Goal: Information Seeking & Learning: Learn about a topic

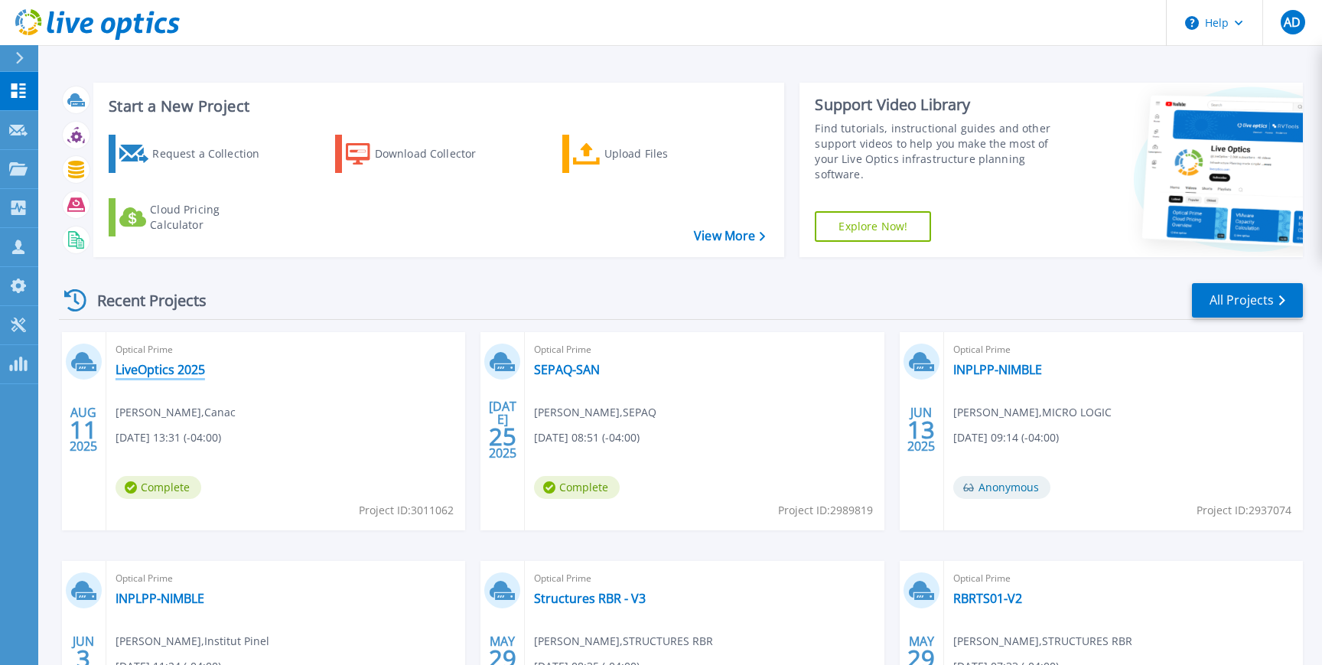
click at [191, 370] on link "LiveOptics 2025" at bounding box center [161, 369] width 90 height 15
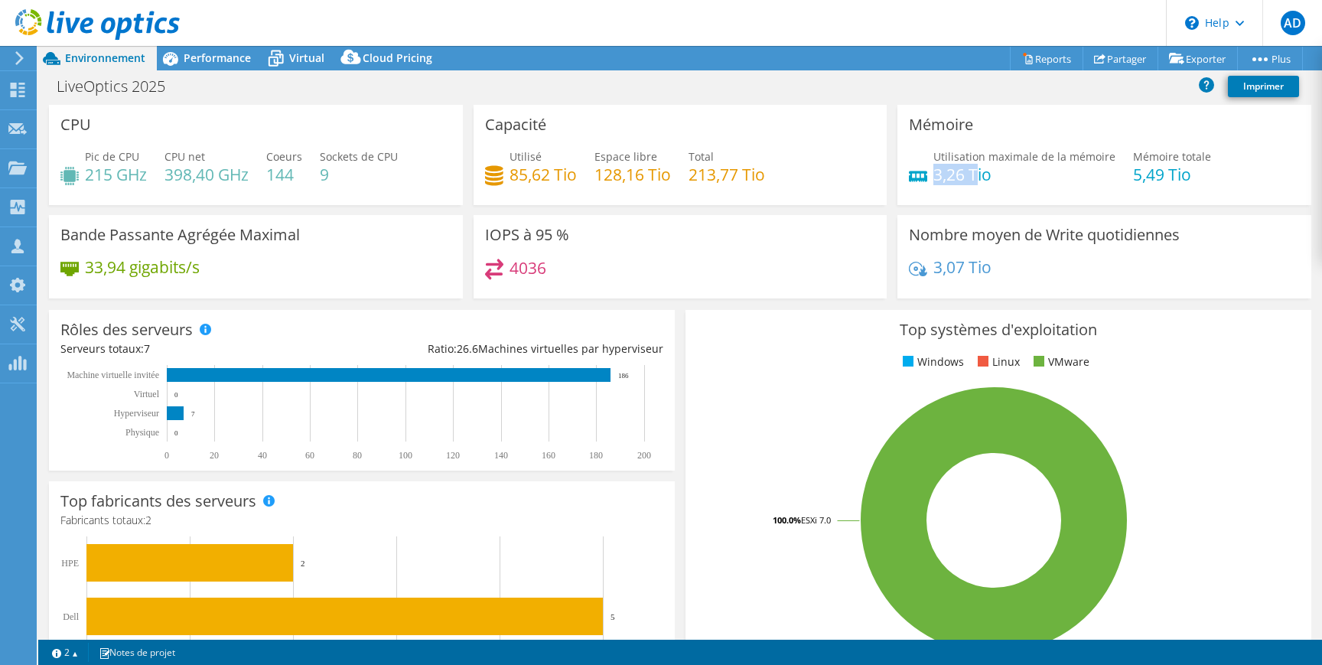
drag, startPoint x: 936, startPoint y: 174, endPoint x: 978, endPoint y: 174, distance: 42.1
click at [978, 174] on h4 "3,26 Tio" at bounding box center [1024, 174] width 182 height 17
click at [1018, 175] on h4 "3,26 Tio" at bounding box center [1024, 174] width 182 height 17
drag, startPoint x: 1129, startPoint y: 178, endPoint x: 1204, endPoint y: 181, distance: 75.1
click at [1204, 181] on div "Utilisation maximale de la mémoire 3,26 Tio Mémoire totale 5,49 Tio" at bounding box center [1104, 173] width 391 height 50
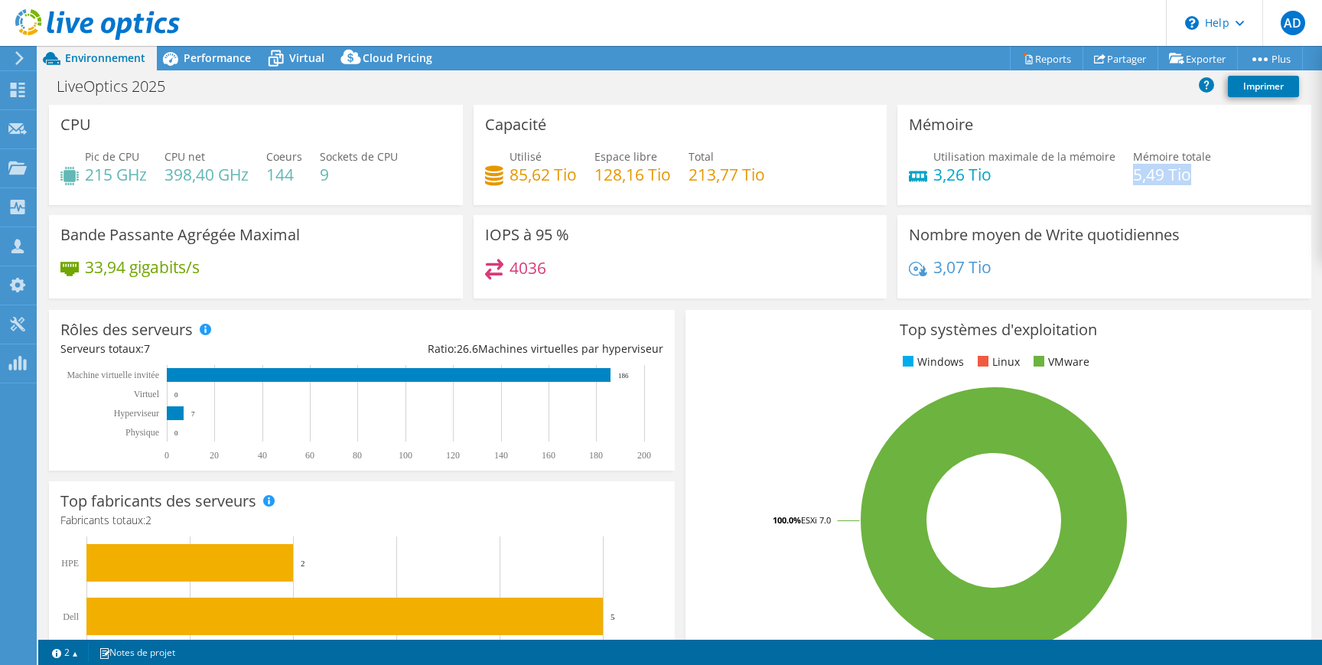
click at [1205, 181] on div "Utilisation maximale de la mémoire 3,26 Tio Mémoire totale 5,49 Tio" at bounding box center [1104, 173] width 391 height 50
drag, startPoint x: 991, startPoint y: 179, endPoint x: 935, endPoint y: 177, distance: 55.9
click at [935, 177] on h4 "3,26 Tio" at bounding box center [1024, 174] width 182 height 17
click at [934, 177] on h4 "3,26 Tio" at bounding box center [1024, 174] width 182 height 17
drag, startPoint x: 934, startPoint y: 177, endPoint x: 991, endPoint y: 177, distance: 56.6
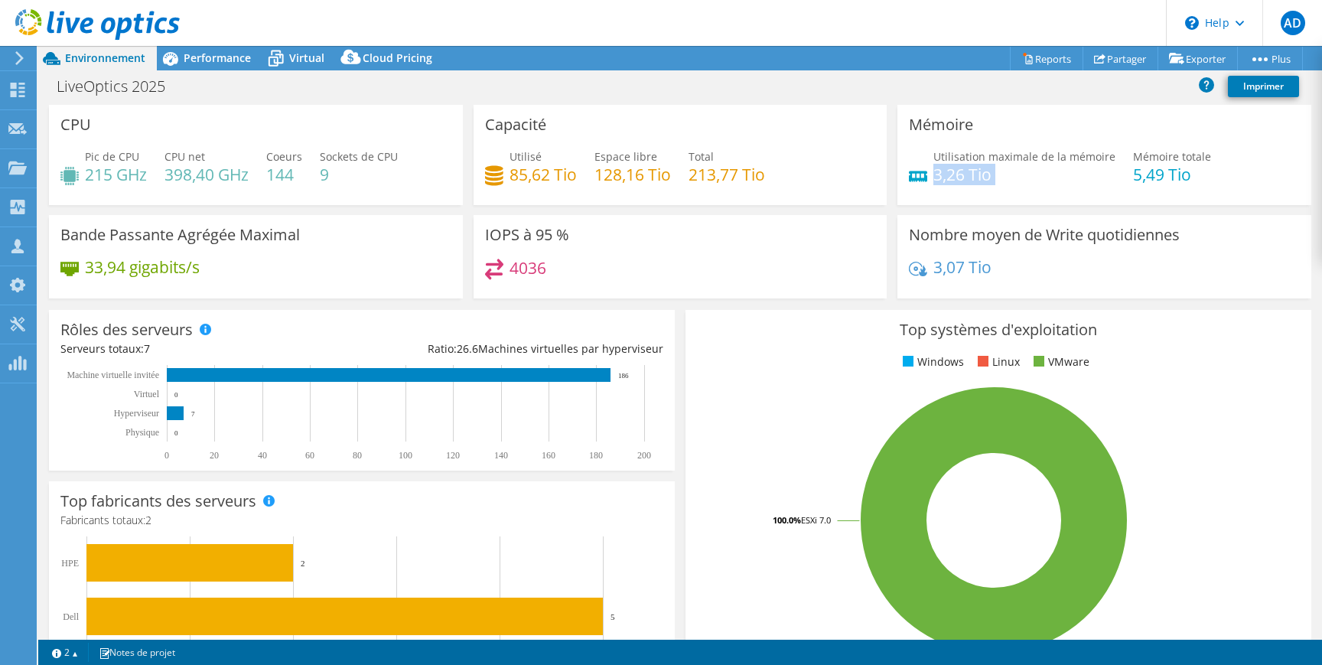
click at [991, 177] on h4 "3,26 Tio" at bounding box center [1024, 174] width 182 height 17
click at [992, 177] on h4 "3,26 Tio" at bounding box center [1024, 174] width 182 height 17
drag, startPoint x: 691, startPoint y: 175, endPoint x: 775, endPoint y: 177, distance: 84.2
click at [775, 177] on div "Utilisé 85,62 Tio Espace libre 128,16 Tio Total 213,77 Tio" at bounding box center [680, 173] width 391 height 50
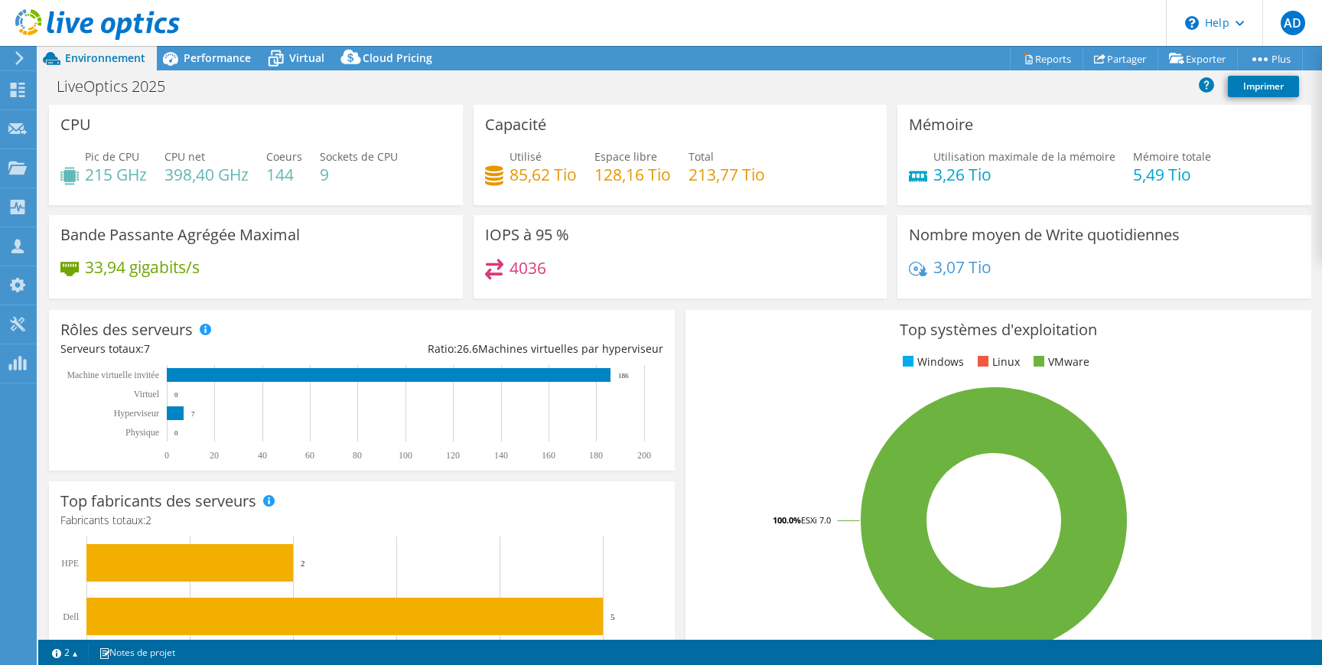
click at [770, 173] on div "Utilisé 85,62 Tio Espace libre 128,16 Tio Total 213,77 Tio" at bounding box center [680, 173] width 391 height 50
drag, startPoint x: 770, startPoint y: 173, endPoint x: 691, endPoint y: 175, distance: 78.8
click at [691, 175] on div "Utilisé 85,62 Tio Espace libre 128,16 Tio Total 213,77 Tio" at bounding box center [680, 173] width 391 height 50
click at [691, 175] on h4 "213,77 Tio" at bounding box center [727, 174] width 77 height 17
drag, startPoint x: 691, startPoint y: 175, endPoint x: 793, endPoint y: 182, distance: 102.0
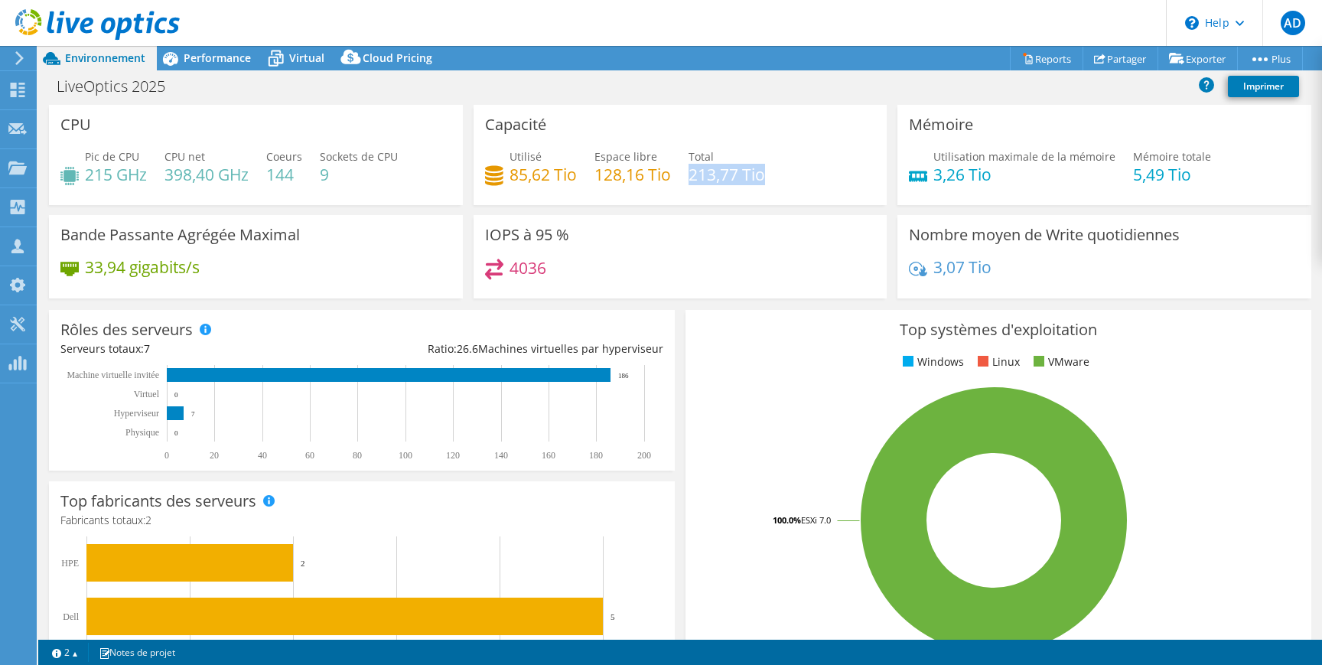
click at [793, 182] on div "Utilisé 85,62 Tio Espace libre 128,16 Tio Total 213,77 Tio" at bounding box center [680, 173] width 391 height 50
drag, startPoint x: 782, startPoint y: 180, endPoint x: 509, endPoint y: 178, distance: 273.1
click at [509, 178] on div "Utilisé 85,62 Tio Espace libre 128,16 Tio Total 213,77 Tio" at bounding box center [680, 173] width 391 height 50
click at [510, 178] on h4 "85,62 Tio" at bounding box center [543, 174] width 67 height 17
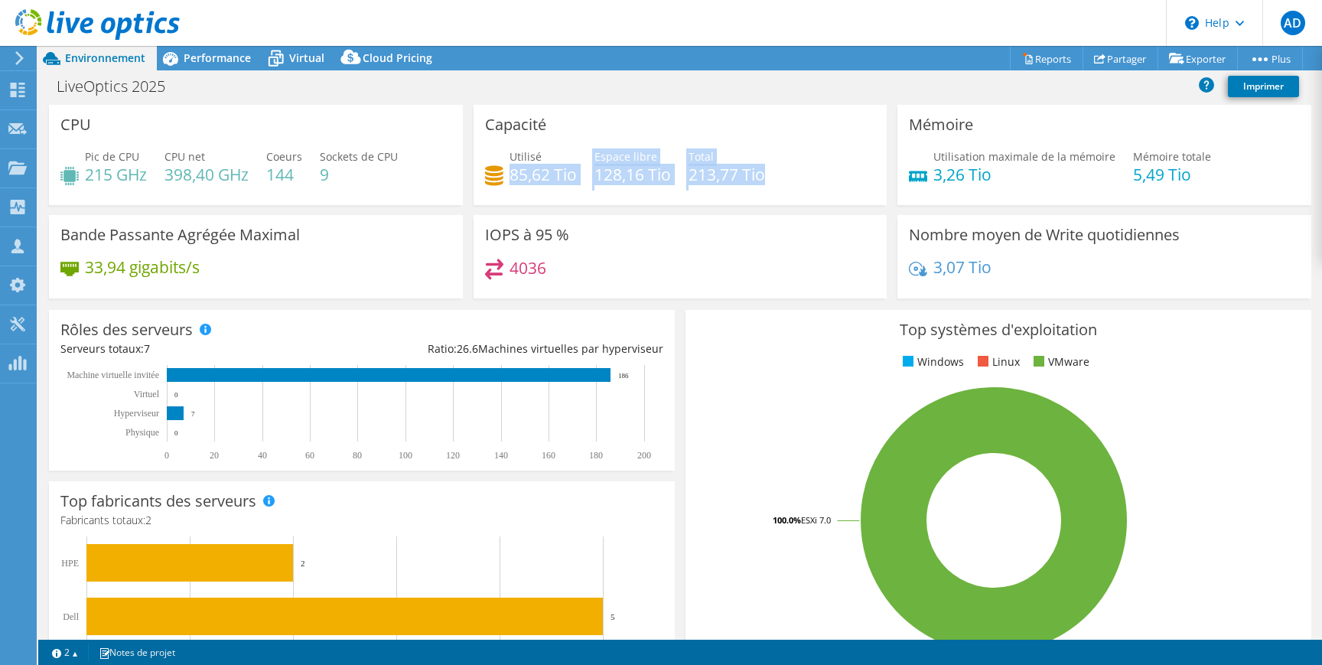
drag, startPoint x: 509, startPoint y: 178, endPoint x: 749, endPoint y: 177, distance: 240.2
click at [749, 177] on div "Utilisé 85,62 Tio Espace libre 128,16 Tio Total 213,77 Tio" at bounding box center [680, 173] width 391 height 50
click at [749, 177] on h4 "213,77 Tio" at bounding box center [727, 174] width 77 height 17
drag, startPoint x: 789, startPoint y: 181, endPoint x: 465, endPoint y: 158, distance: 324.5
click at [465, 158] on div "CPU Pic de CPU 215 GHz CPU net 398,40 GHz Coeurs 144 Sockets de CPU 9 Capacité …" at bounding box center [680, 207] width 1273 height 204
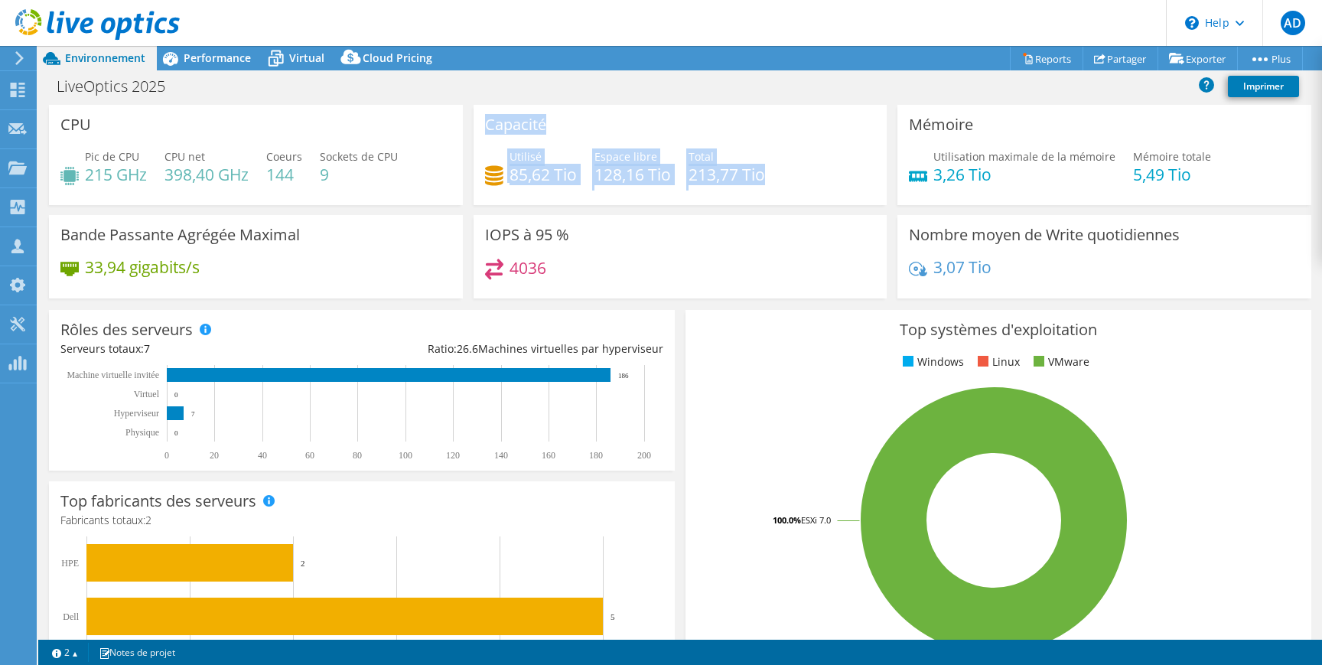
click at [615, 136] on div "Capacité Utilisé 85,62 Tio Espace libre 128,16 Tio Total 213,77 Tio" at bounding box center [681, 155] width 414 height 100
drag, startPoint x: 485, startPoint y: 126, endPoint x: 803, endPoint y: 191, distance: 324.1
click at [803, 191] on div "Capacité Utilisé 85,62 Tio Espace libre 128,16 Tio Total 213,77 Tio" at bounding box center [681, 155] width 414 height 100
click at [803, 191] on div "Utilisé 85,62 Tio Espace libre 128,16 Tio Total 213,77 Tio" at bounding box center [680, 173] width 391 height 50
drag, startPoint x: 775, startPoint y: 173, endPoint x: 483, endPoint y: 123, distance: 296.5
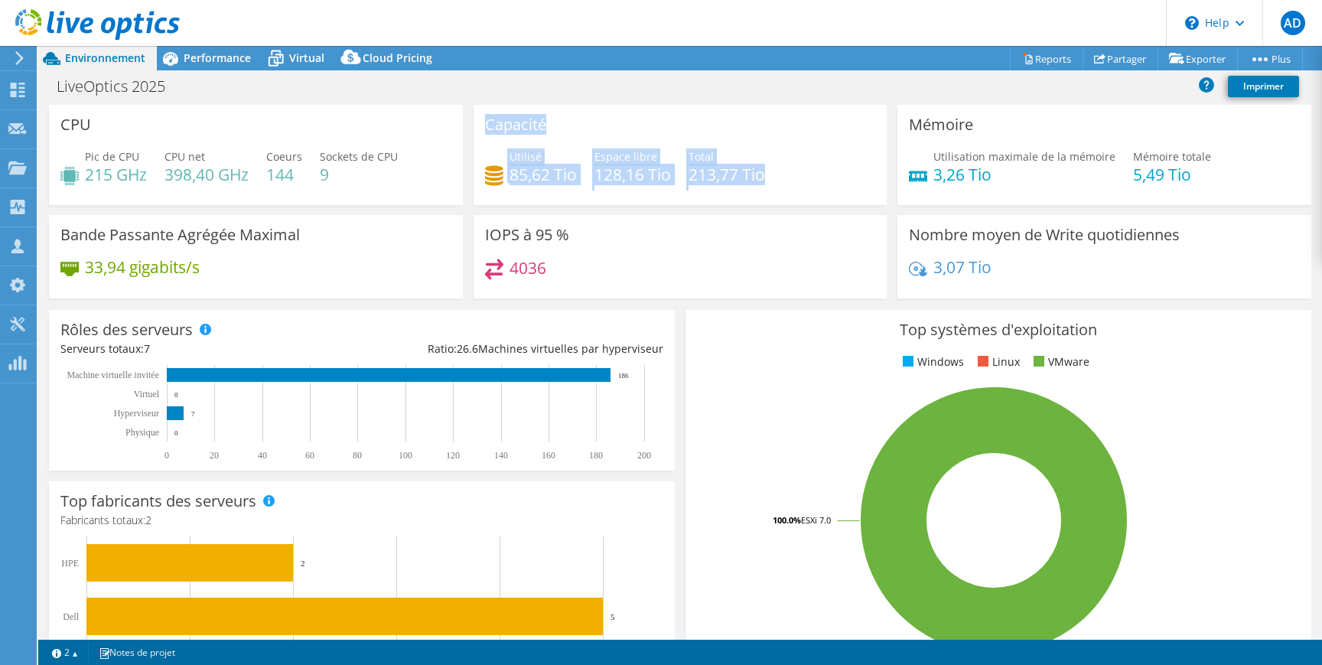
click at [483, 123] on div "Capacité Utilisé 85,62 Tio Espace libre 128,16 Tio Total 213,77 Tio" at bounding box center [681, 155] width 414 height 100
click at [595, 127] on div "Capacité Utilisé 85,62 Tio Espace libre 128,16 Tio Total 213,77 Tio" at bounding box center [681, 155] width 414 height 100
drag, startPoint x: 511, startPoint y: 174, endPoint x: 818, endPoint y: 169, distance: 306.8
click at [818, 169] on div "Utilisé 85,62 Tio Espace libre 128,16 Tio Total 213,77 Tio" at bounding box center [680, 173] width 391 height 50
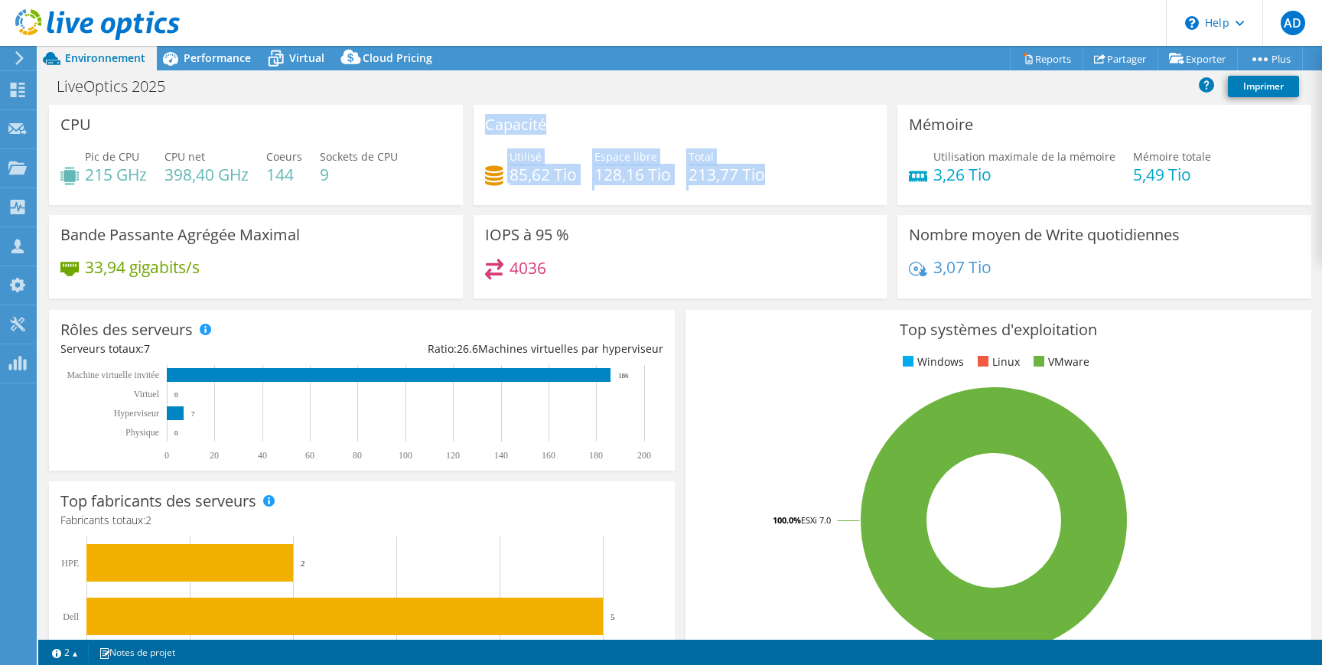
drag, startPoint x: 793, startPoint y: 179, endPoint x: 471, endPoint y: 114, distance: 328.6
click at [471, 114] on div "Capacité Utilisé 85,62 Tio Espace libre 128,16 Tio Total 213,77 Tio" at bounding box center [680, 155] width 425 height 100
drag, startPoint x: 767, startPoint y: 175, endPoint x: 470, endPoint y: 130, distance: 300.3
click at [470, 130] on div "Capacité Utilisé 85,62 Tio Espace libre 128,16 Tio Total 213,77 Tio" at bounding box center [680, 155] width 425 height 100
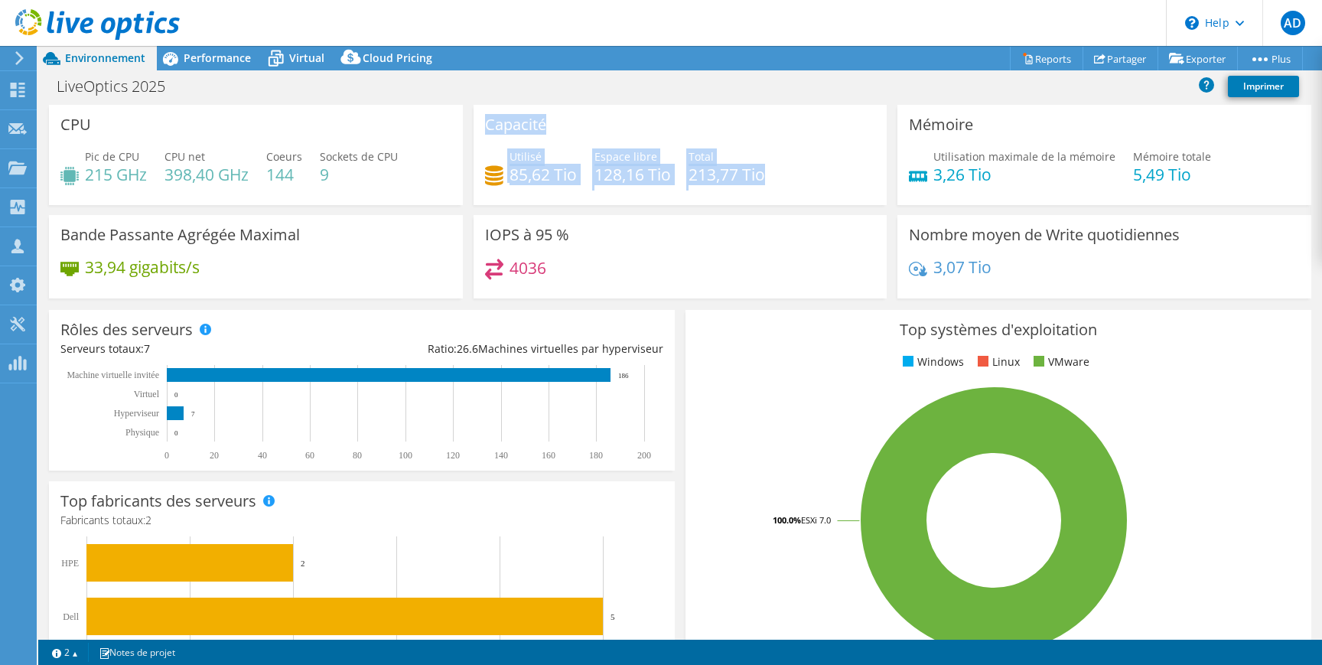
click at [602, 133] on div "Capacité Utilisé 85,62 Tio Espace libre 128,16 Tio Total 213,77 Tio" at bounding box center [681, 155] width 414 height 100
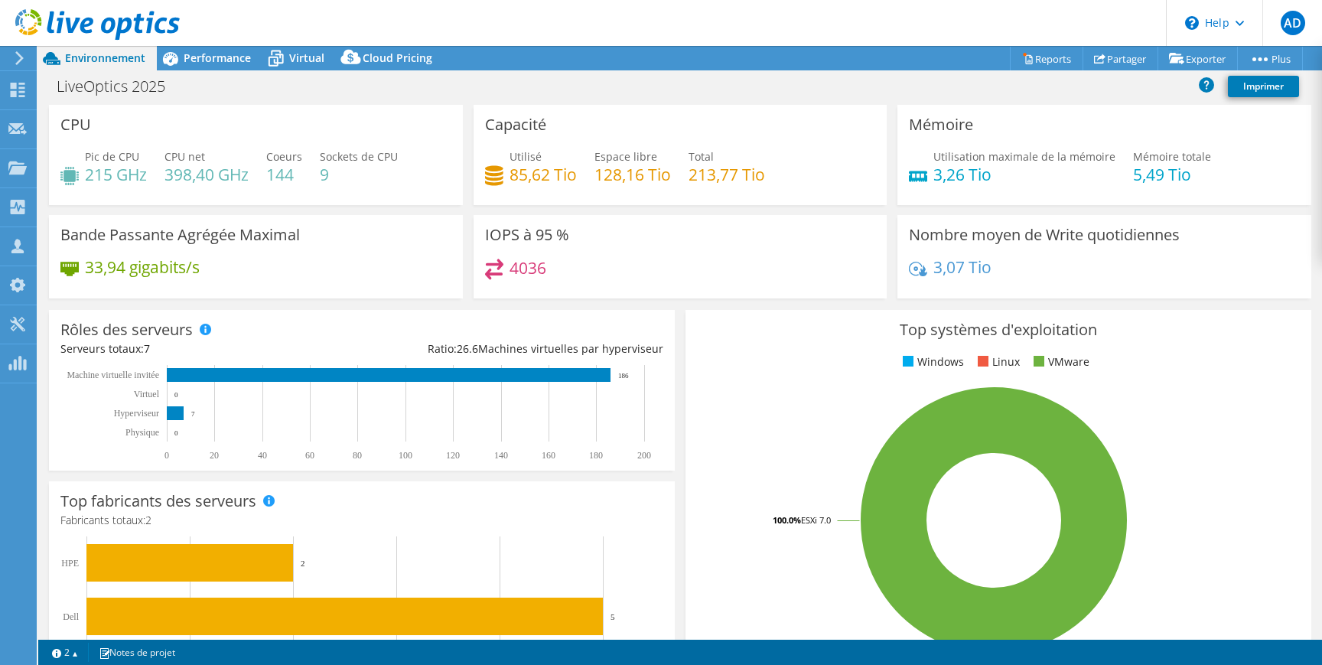
click at [782, 175] on div "Utilisé 85,62 Tio Espace libre 128,16 Tio Total 213,77 Tio" at bounding box center [680, 173] width 391 height 50
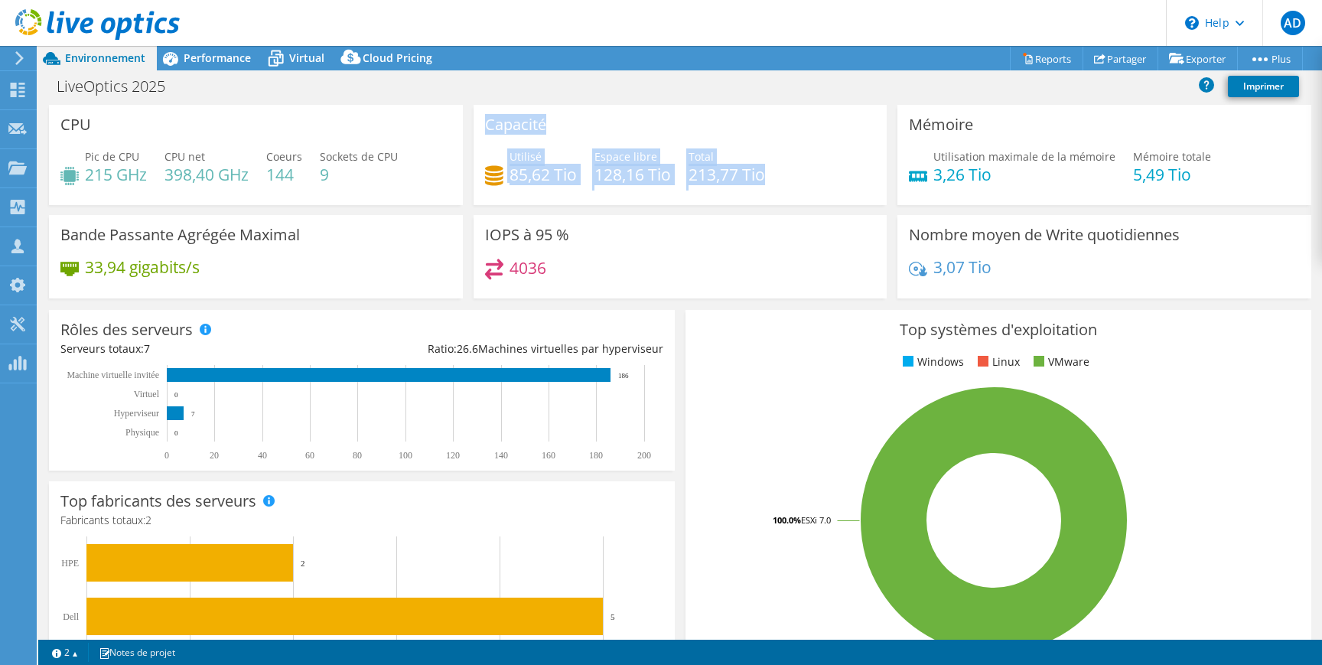
drag, startPoint x: 782, startPoint y: 175, endPoint x: 481, endPoint y: 126, distance: 304.6
click at [481, 126] on div "Capacité Utilisé 85,62 Tio Espace libre 128,16 Tio Total 213,77 Tio" at bounding box center [681, 155] width 414 height 100
click at [480, 126] on div "Capacité Utilisé 85,62 Tio Espace libre 128,16 Tio Total 213,77 Tio" at bounding box center [681, 155] width 414 height 100
drag, startPoint x: 485, startPoint y: 123, endPoint x: 776, endPoint y: 179, distance: 296.1
click at [776, 179] on div "Capacité Utilisé 85,62 Tio Espace libre 128,16 Tio Total 213,77 Tio" at bounding box center [681, 155] width 414 height 100
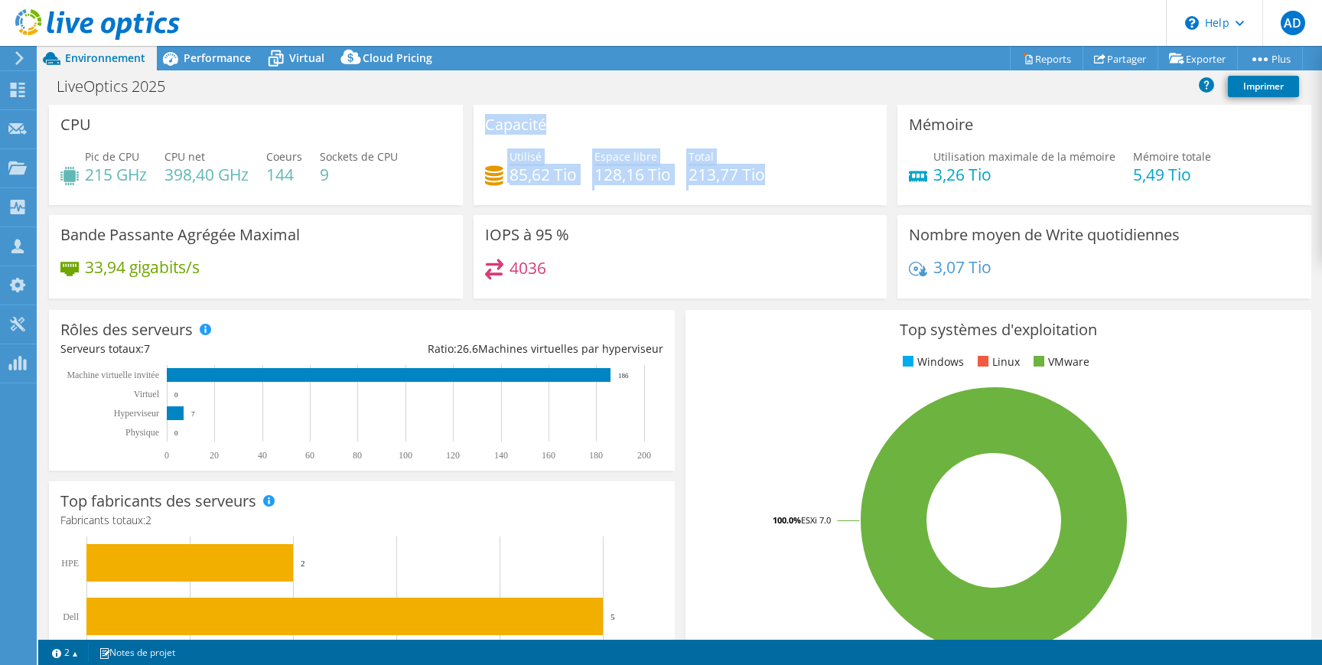
click at [776, 179] on div "Utilisé 85,62 Tio Espace libre 128,16 Tio Total 213,77 Tio" at bounding box center [680, 173] width 391 height 50
drag, startPoint x: 776, startPoint y: 179, endPoint x: 485, endPoint y: 131, distance: 294.7
click at [485, 131] on div "Capacité Utilisé 85,62 Tio Espace libre 128,16 Tio Total 213,77 Tio" at bounding box center [681, 155] width 414 height 100
click at [754, 169] on h4 "213,77 Tio" at bounding box center [727, 174] width 77 height 17
drag, startPoint x: 773, startPoint y: 173, endPoint x: 486, endPoint y: 122, distance: 291.3
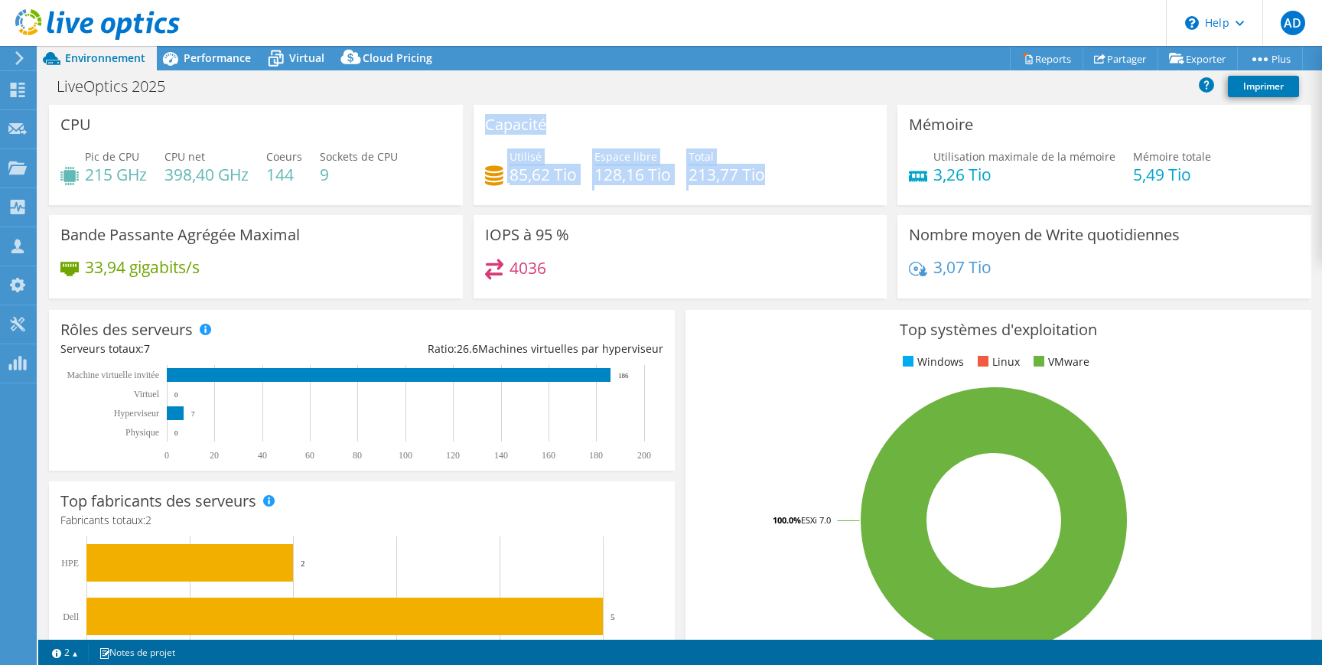
click at [486, 122] on div "Capacité Utilisé 85,62 Tio Espace libre 128,16 Tio Total 213,77 Tio" at bounding box center [681, 155] width 414 height 100
click at [485, 122] on h3 "Capacité" at bounding box center [515, 124] width 61 height 17
drag, startPoint x: 485, startPoint y: 122, endPoint x: 772, endPoint y: 180, distance: 292.6
click at [772, 180] on div "Capacité Utilisé 85,62 Tio Espace libre 128,16 Tio Total 213,77 Tio" at bounding box center [681, 155] width 414 height 100
click at [772, 180] on div "Utilisé 85,62 Tio Espace libre 128,16 Tio Total 213,77 Tio" at bounding box center [680, 173] width 391 height 50
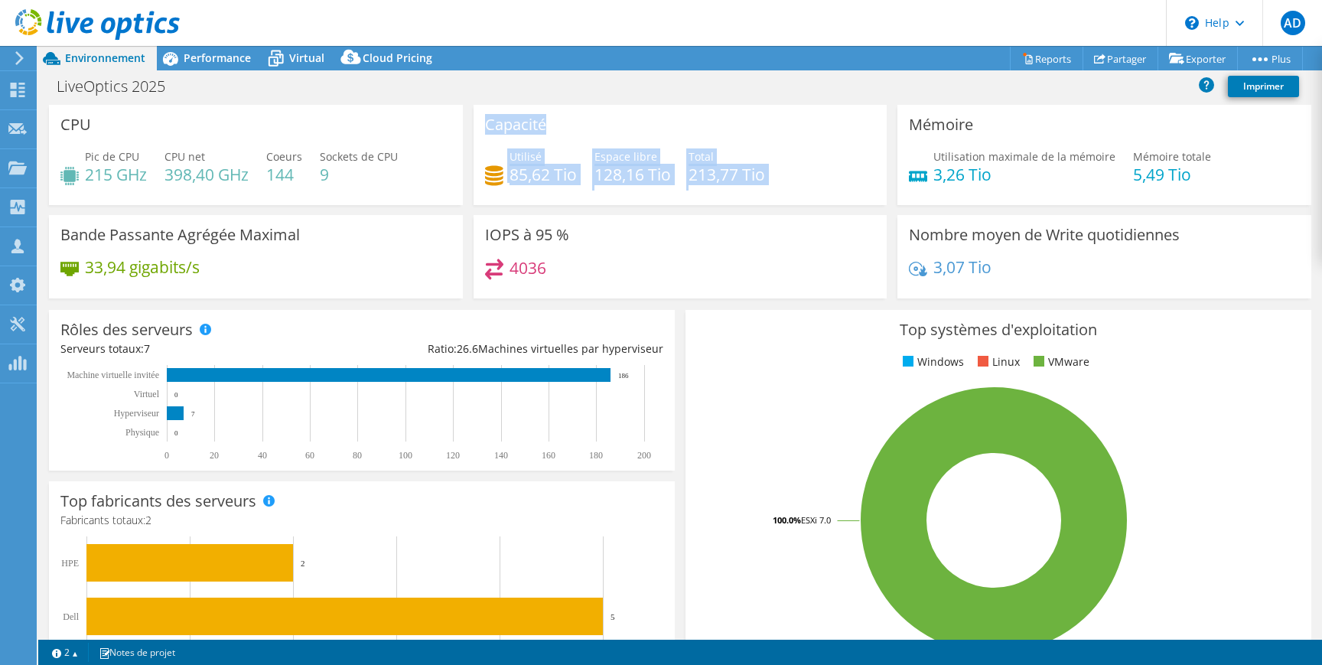
drag, startPoint x: 772, startPoint y: 180, endPoint x: 489, endPoint y: 121, distance: 289.1
click at [489, 122] on div "Capacité Utilisé 85,62 Tio Espace libre 128,16 Tio Total 213,77 Tio" at bounding box center [681, 155] width 414 height 100
click at [489, 121] on h3 "Capacité" at bounding box center [515, 124] width 61 height 17
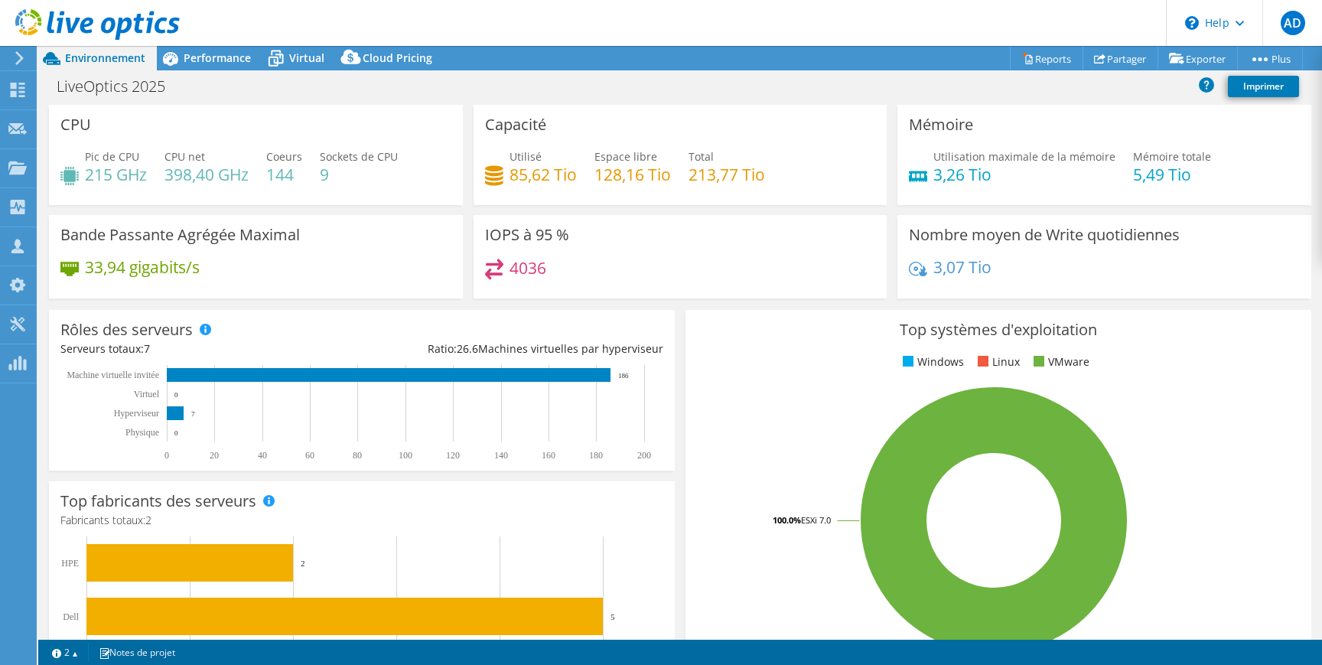
click at [759, 175] on h4 "213,77 Tio" at bounding box center [727, 174] width 77 height 17
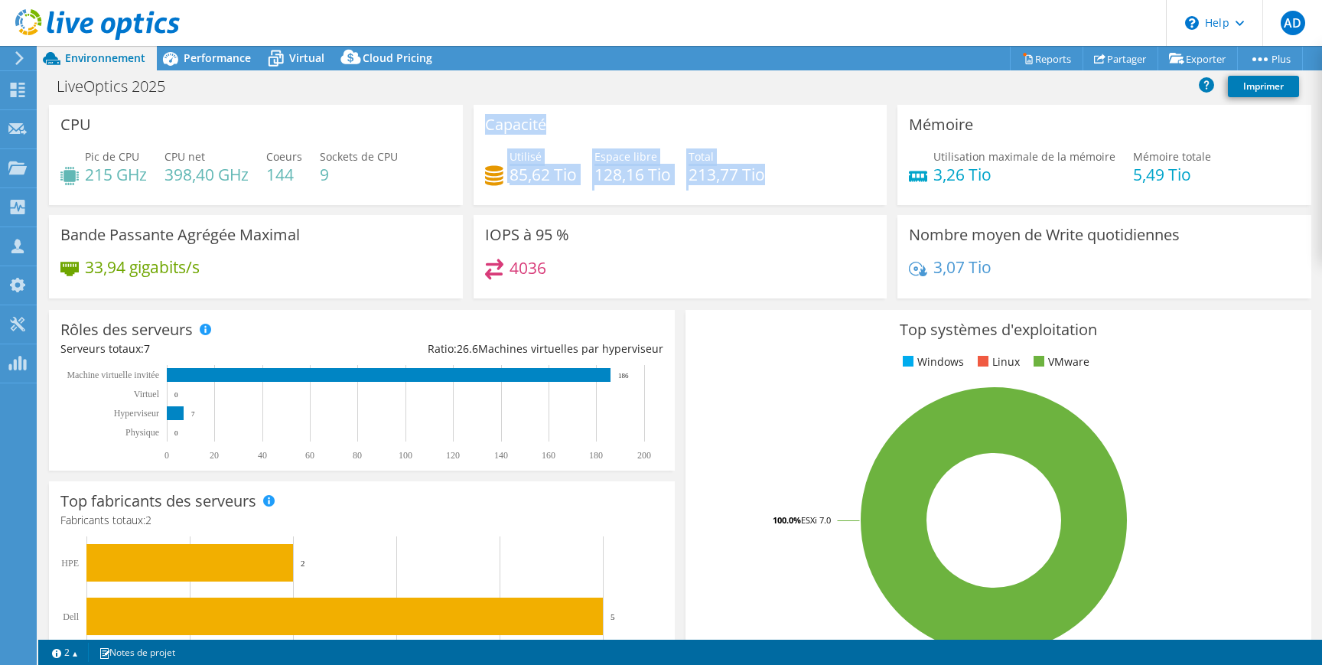
drag, startPoint x: 781, startPoint y: 175, endPoint x: 480, endPoint y: 124, distance: 305.0
click at [480, 124] on div "Capacité Utilisé 85,62 Tio Espace libre 128,16 Tio Total 213,77 Tio" at bounding box center [681, 155] width 414 height 100
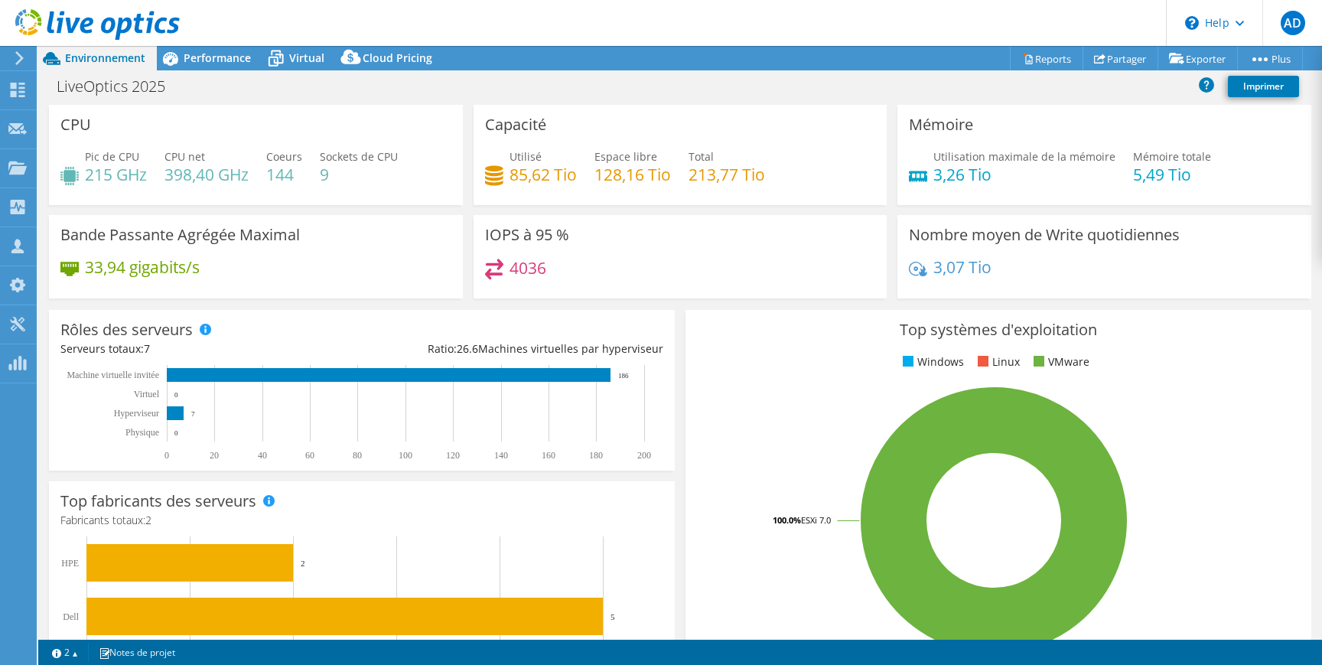
click at [721, 155] on div "Total 213,77 Tio" at bounding box center [727, 165] width 77 height 34
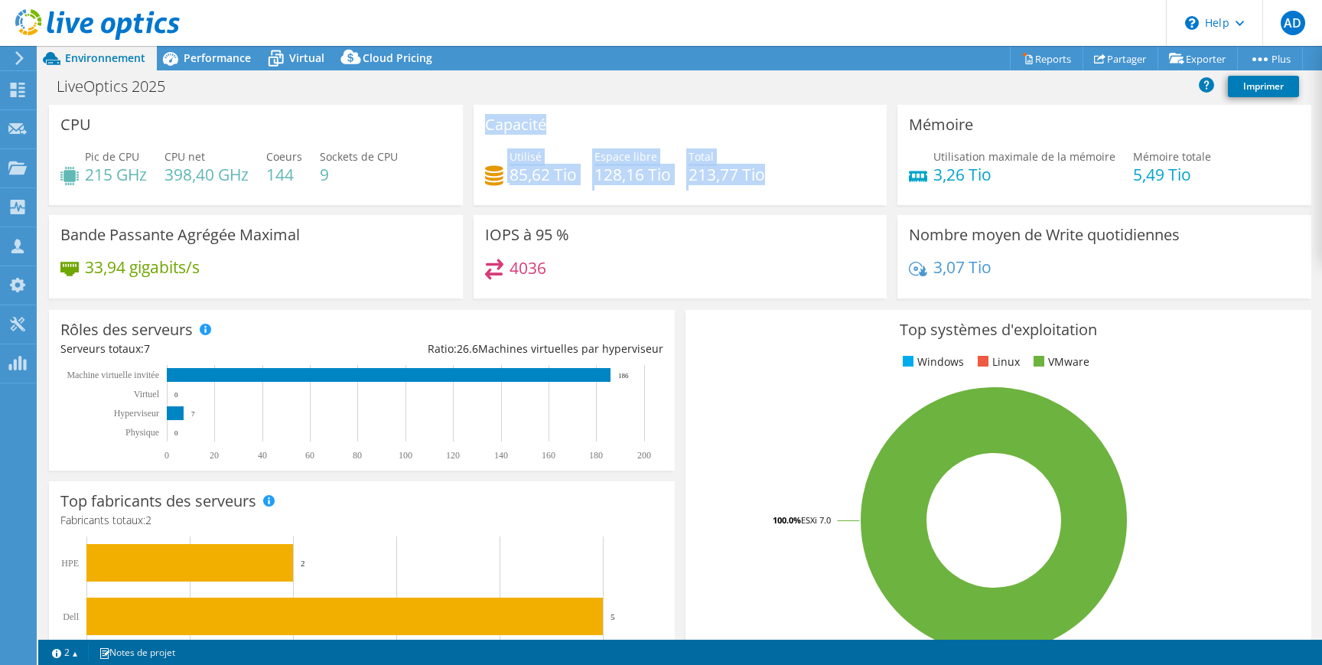
drag, startPoint x: 795, startPoint y: 185, endPoint x: 481, endPoint y: 118, distance: 320.8
click at [481, 119] on div "Capacité Utilisé 85,62 Tio Espace libre 128,16 Tio Total 213,77 Tio" at bounding box center [681, 155] width 414 height 100
click at [481, 118] on div "Capacité Utilisé 85,62 Tio Espace libre 128,16 Tio Total 213,77 Tio" at bounding box center [681, 155] width 414 height 100
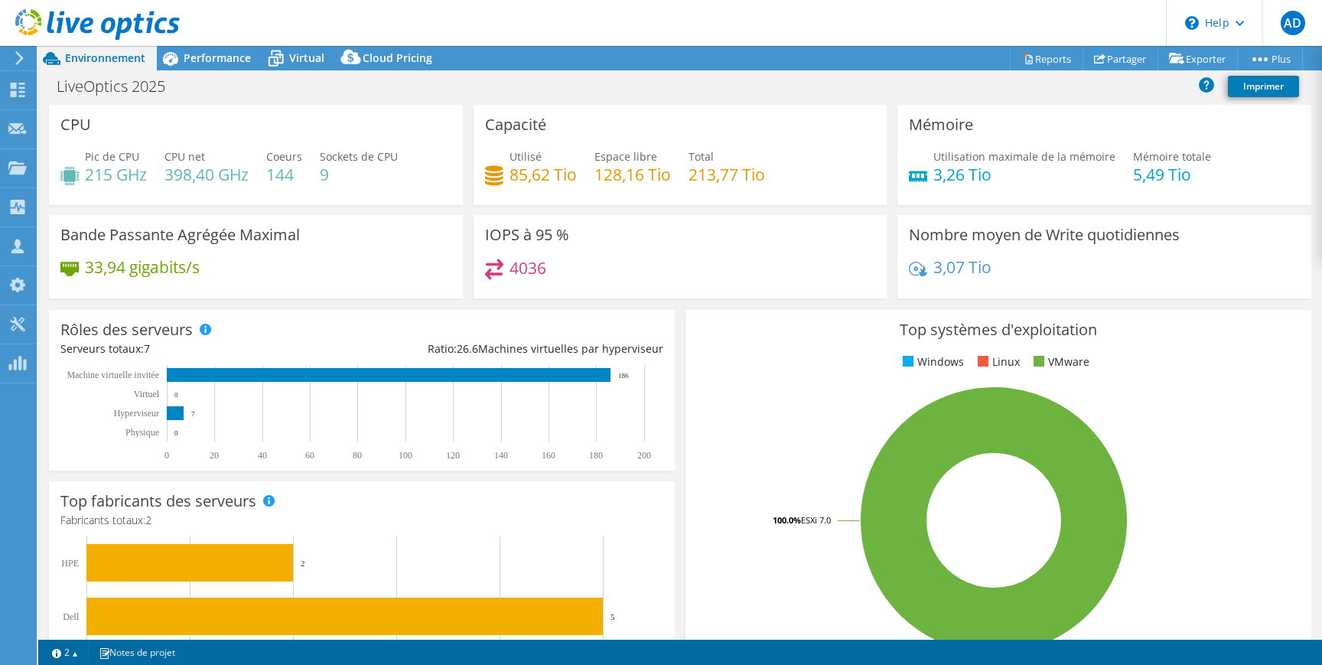
click at [763, 174] on h4 "213,77 Tio" at bounding box center [727, 174] width 77 height 17
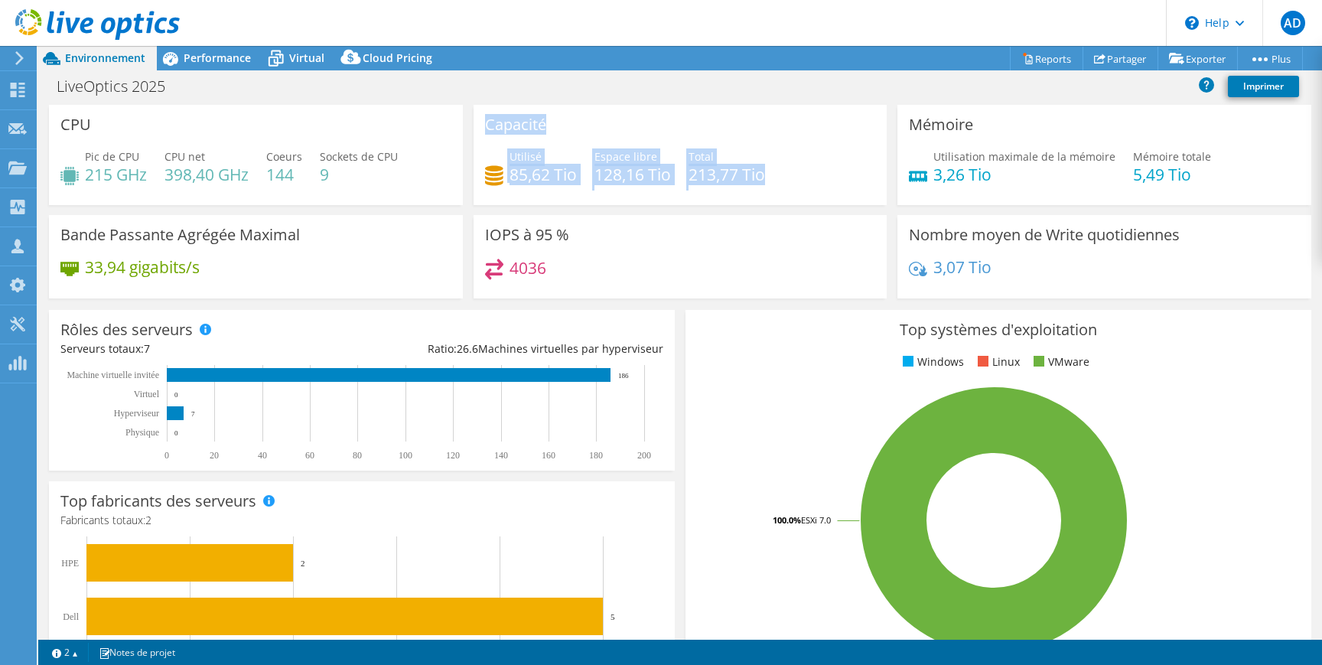
drag, startPoint x: 767, startPoint y: 174, endPoint x: 477, endPoint y: 126, distance: 293.9
click at [477, 126] on div "Capacité Utilisé 85,62 Tio Espace libre 128,16 Tio Total 213,77 Tio" at bounding box center [681, 155] width 414 height 100
click at [617, 131] on div "Capacité Utilisé 85,62 Tio Espace libre 128,16 Tio Total 213,77 Tio" at bounding box center [681, 155] width 414 height 100
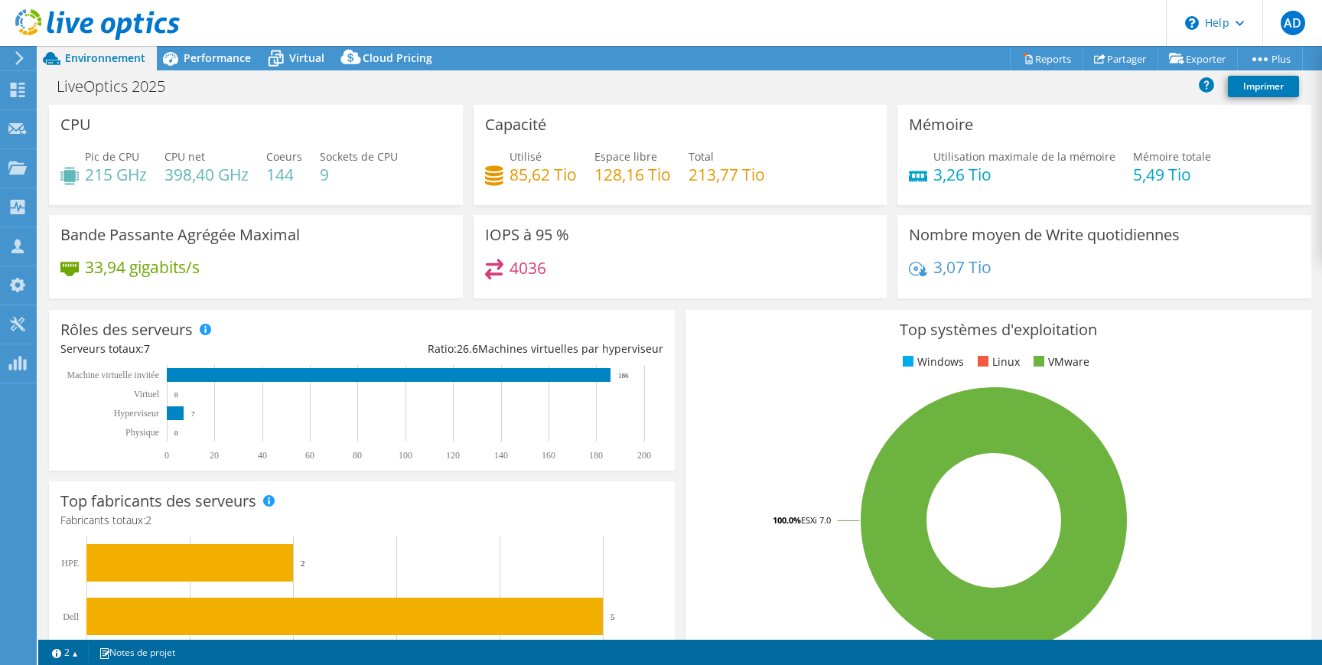
click at [768, 173] on div "Utilisé 85,62 Tio Espace libre 128,16 Tio Total 213,77 Tio" at bounding box center [680, 173] width 391 height 50
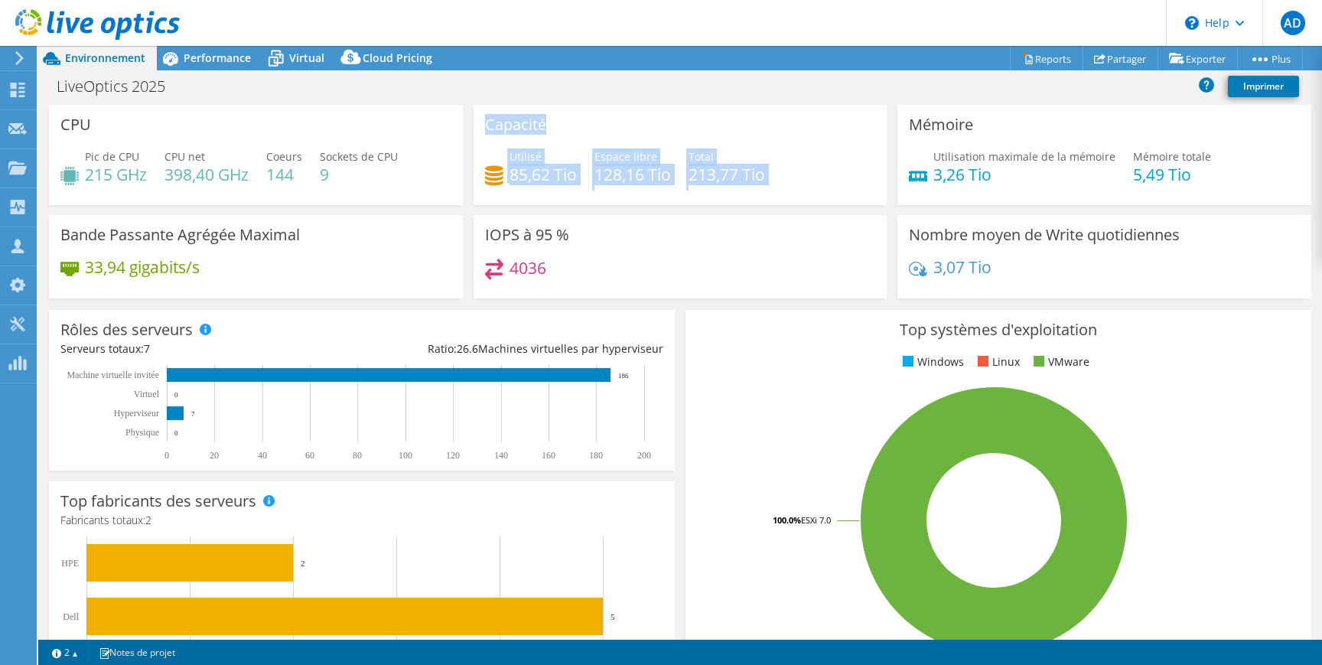
drag, startPoint x: 768, startPoint y: 173, endPoint x: 488, endPoint y: 121, distance: 284.8
click at [488, 122] on div "Capacité Utilisé 85,62 Tio Espace libre 128,16 Tio Total 213,77 Tio" at bounding box center [681, 155] width 414 height 100
click at [488, 121] on h3 "Capacité" at bounding box center [515, 124] width 61 height 17
drag, startPoint x: 771, startPoint y: 178, endPoint x: 474, endPoint y: 118, distance: 303.5
click at [474, 118] on div "Capacité Utilisé 85,62 Tio Espace libre 128,16 Tio Total 213,77 Tio" at bounding box center [681, 155] width 414 height 100
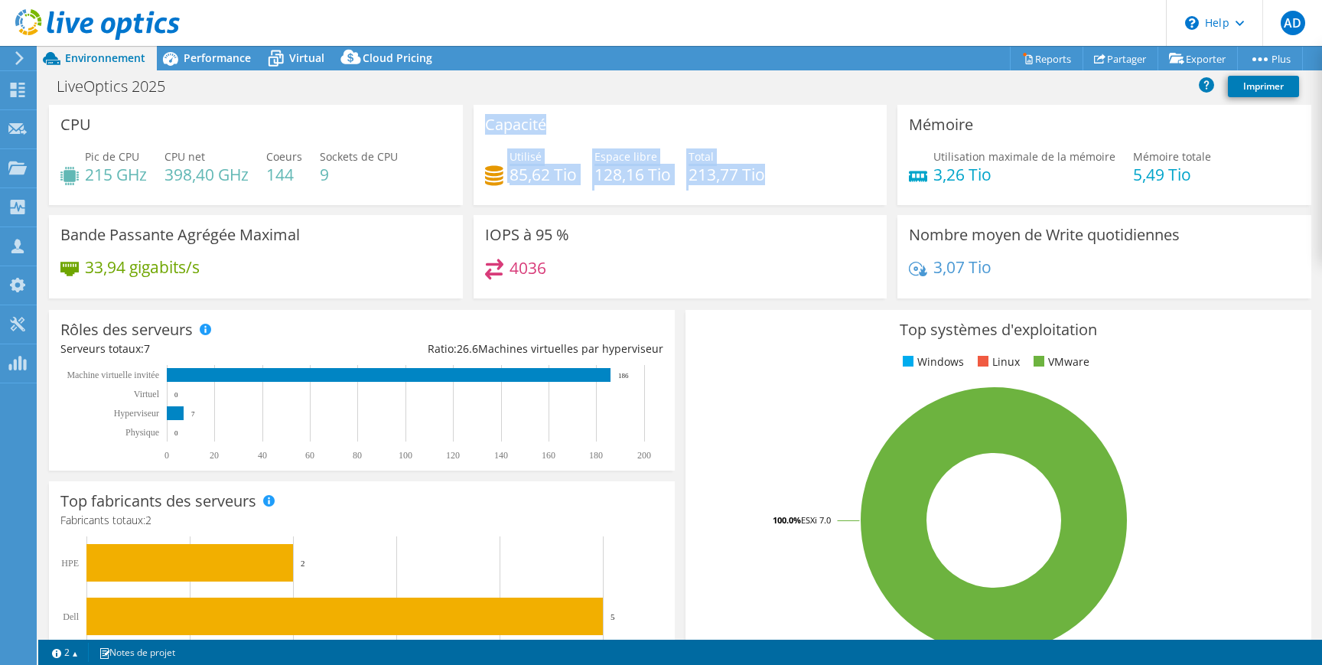
click at [546, 122] on h3 "Capacité" at bounding box center [515, 124] width 61 height 17
drag, startPoint x: 487, startPoint y: 128, endPoint x: 770, endPoint y: 184, distance: 289.3
click at [770, 184] on div "Capacité Utilisé 85,62 Tio Espace libre 128,16 Tio Total 213,77 Tio" at bounding box center [681, 155] width 414 height 100
click at [771, 184] on div "Utilisé 85,62 Tio Espace libre 128,16 Tio Total 213,77 Tio" at bounding box center [680, 173] width 391 height 50
drag, startPoint x: 771, startPoint y: 184, endPoint x: 466, endPoint y: 134, distance: 309.3
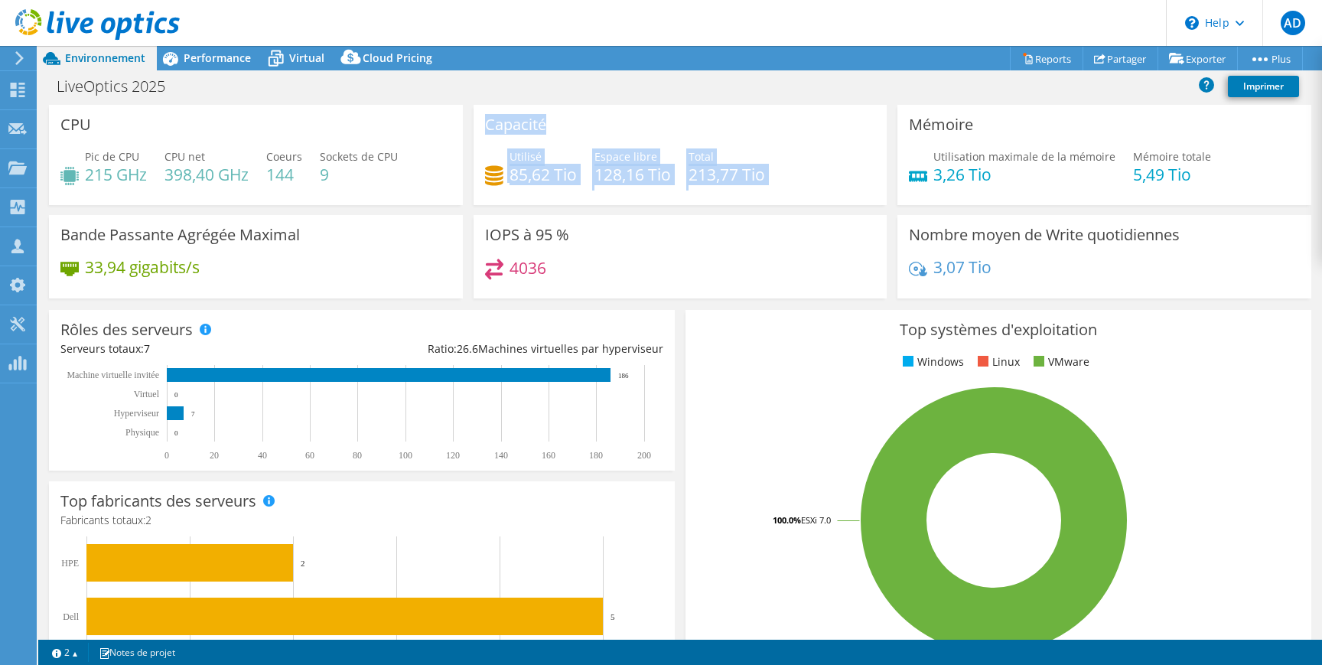
click at [474, 135] on div "Capacité Utilisé 85,62 Tio Espace libre 128,16 Tio Total 213,77 Tio" at bounding box center [681, 155] width 414 height 100
click at [611, 127] on div "Capacité Utilisé 85,62 Tio Espace libre 128,16 Tio Total 213,77 Tio" at bounding box center [681, 155] width 414 height 100
drag, startPoint x: 778, startPoint y: 178, endPoint x: 484, endPoint y: 122, distance: 299.2
click at [484, 122] on div "Capacité Utilisé 85,62 Tio Espace libre 128,16 Tio Total 213,77 Tio" at bounding box center [681, 155] width 414 height 100
click at [629, 122] on div "Capacité Utilisé 85,62 Tio Espace libre 128,16 Tio Total 213,77 Tio" at bounding box center [681, 155] width 414 height 100
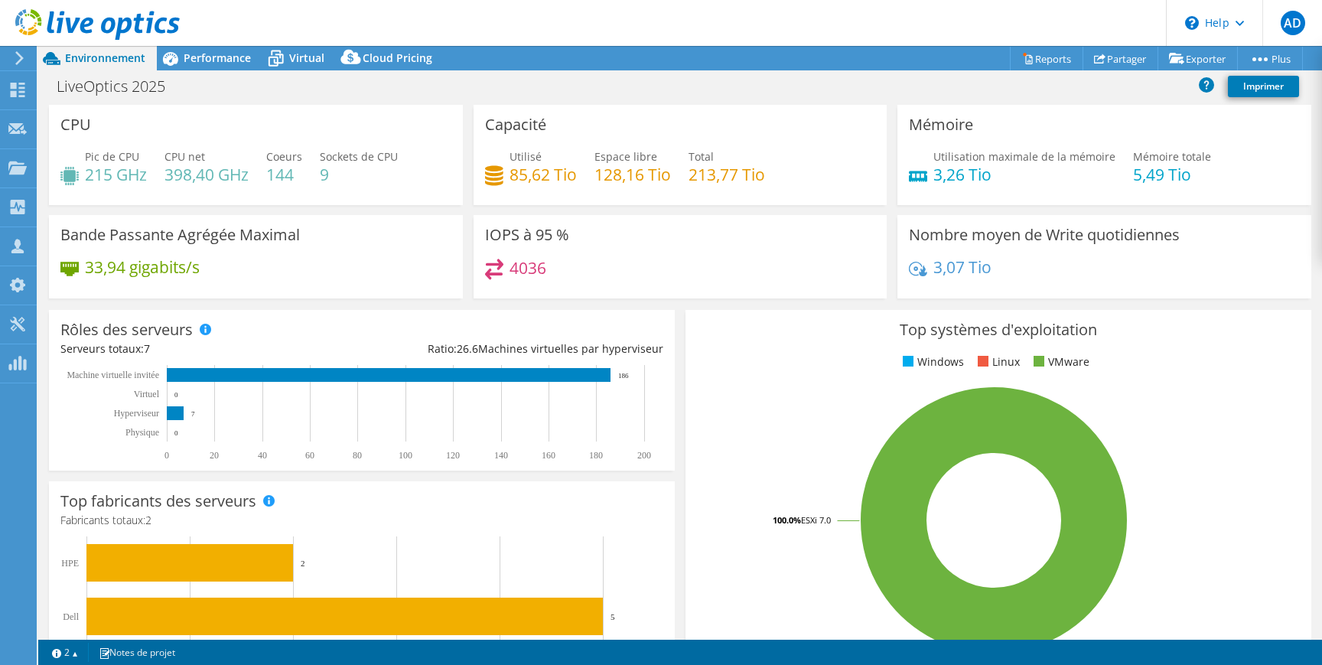
click at [782, 171] on div "Utilisé 85,62 Tio Espace libre 128,16 Tio Total 213,77 Tio" at bounding box center [680, 173] width 391 height 50
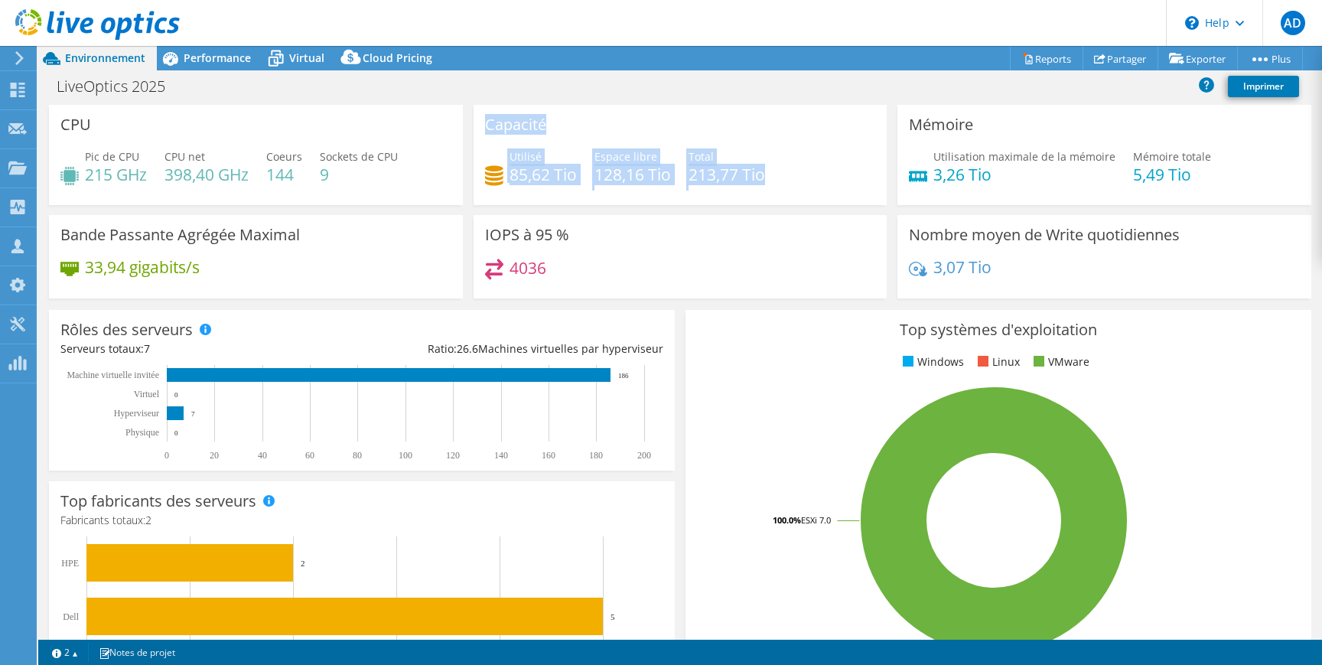
drag, startPoint x: 782, startPoint y: 171, endPoint x: 477, endPoint y: 118, distance: 309.8
click at [477, 118] on div "Capacité Utilisé 85,62 Tio Espace libre 128,16 Tio Total 213,77 Tio" at bounding box center [681, 155] width 414 height 100
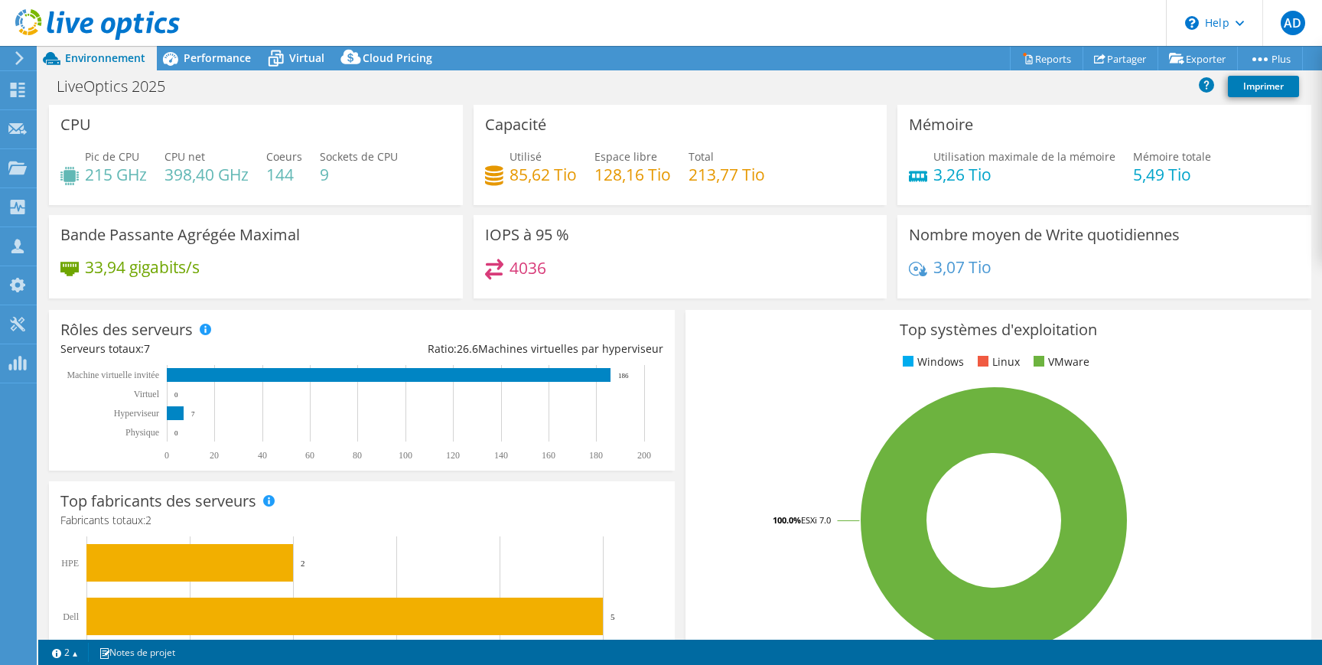
click at [783, 177] on div "Utilisé 85,62 Tio Espace libre 128,16 Tio Total 213,77 Tio" at bounding box center [680, 173] width 391 height 50
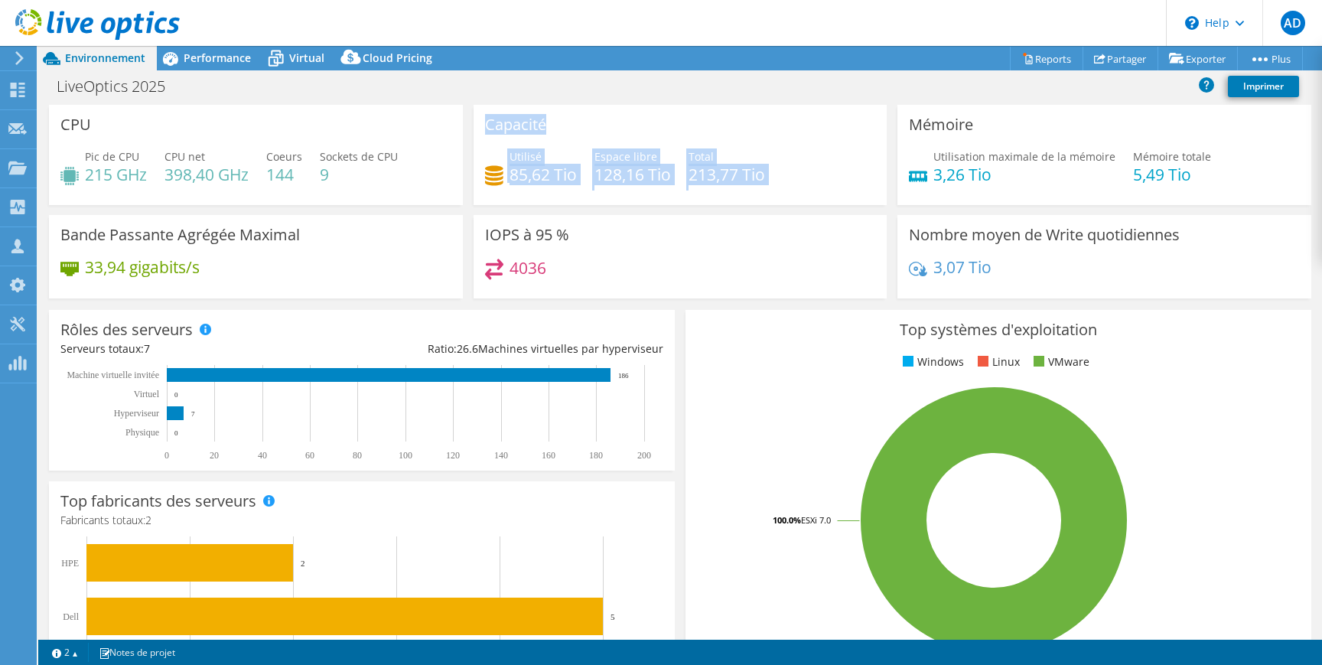
drag, startPoint x: 783, startPoint y: 177, endPoint x: 487, endPoint y: 120, distance: 302.2
click at [487, 120] on div "Capacité Utilisé 85,62 Tio Espace libre 128,16 Tio Total 213,77 Tio" at bounding box center [681, 155] width 414 height 100
click at [646, 129] on div "Capacité Utilisé 85,62 Tio Espace libre 128,16 Tio Total 213,77 Tio" at bounding box center [681, 155] width 414 height 100
drag, startPoint x: 762, startPoint y: 167, endPoint x: 487, endPoint y: 109, distance: 281.3
click at [487, 109] on div "Capacité Utilisé 85,62 Tio Espace libre 128,16 Tio Total 213,77 Tio" at bounding box center [681, 155] width 414 height 100
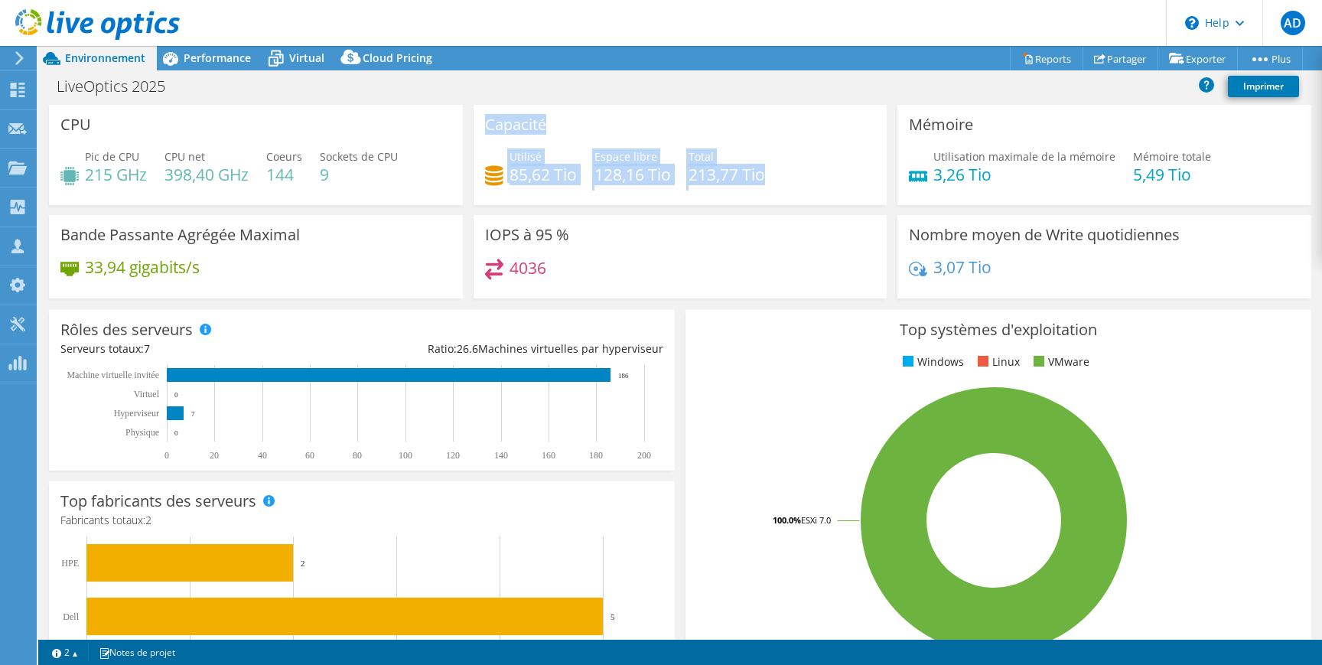
click at [487, 109] on div "Capacité Utilisé 85,62 Tio Espace libre 128,16 Tio Total 213,77 Tio" at bounding box center [681, 155] width 414 height 100
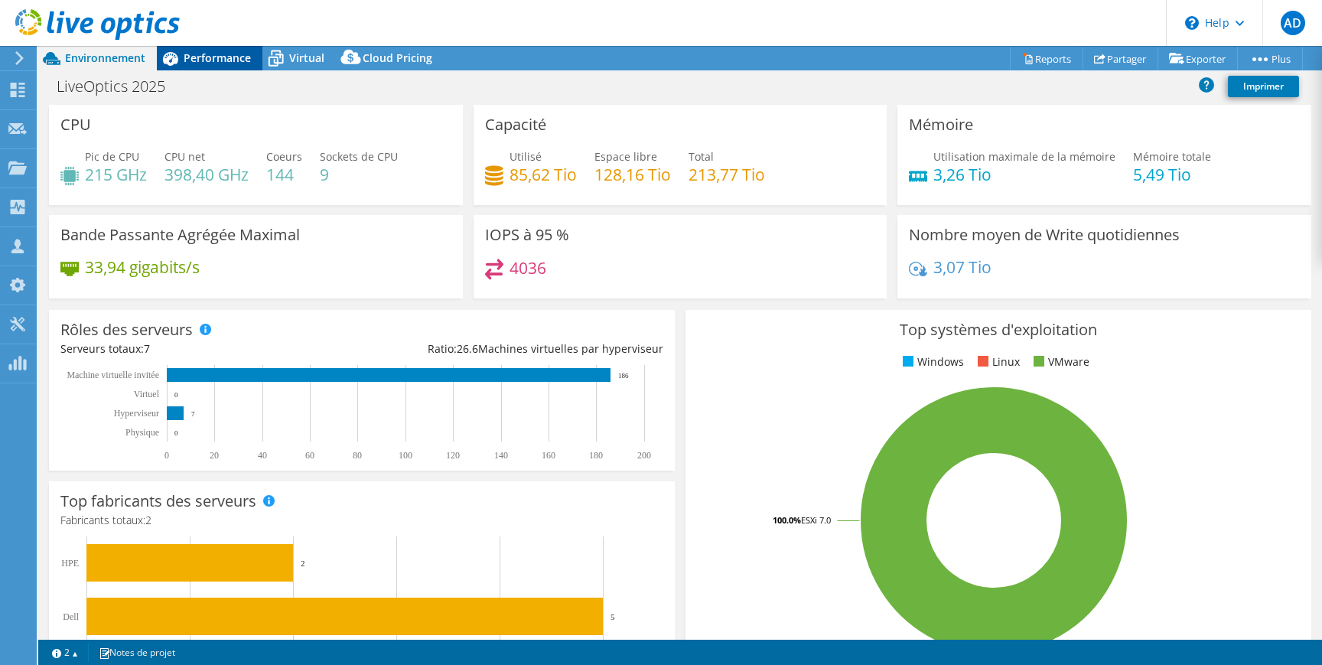
click at [220, 51] on span "Performance" at bounding box center [217, 57] width 67 height 15
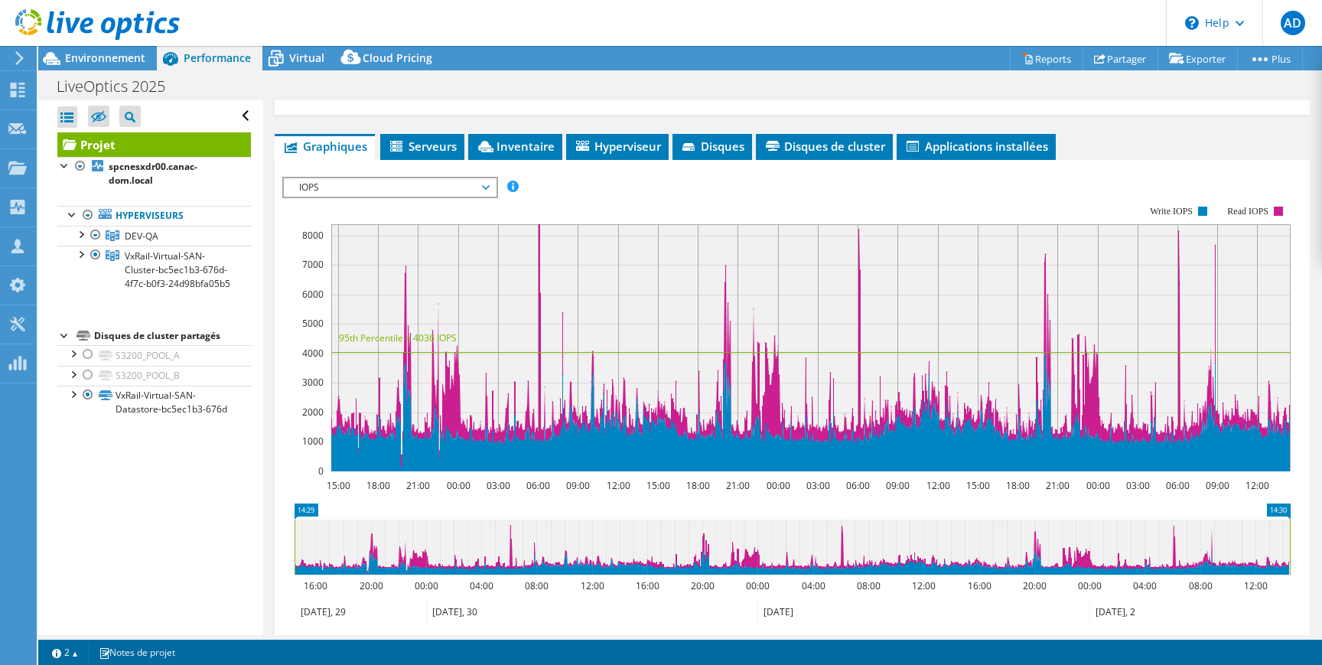
scroll to position [237, 0]
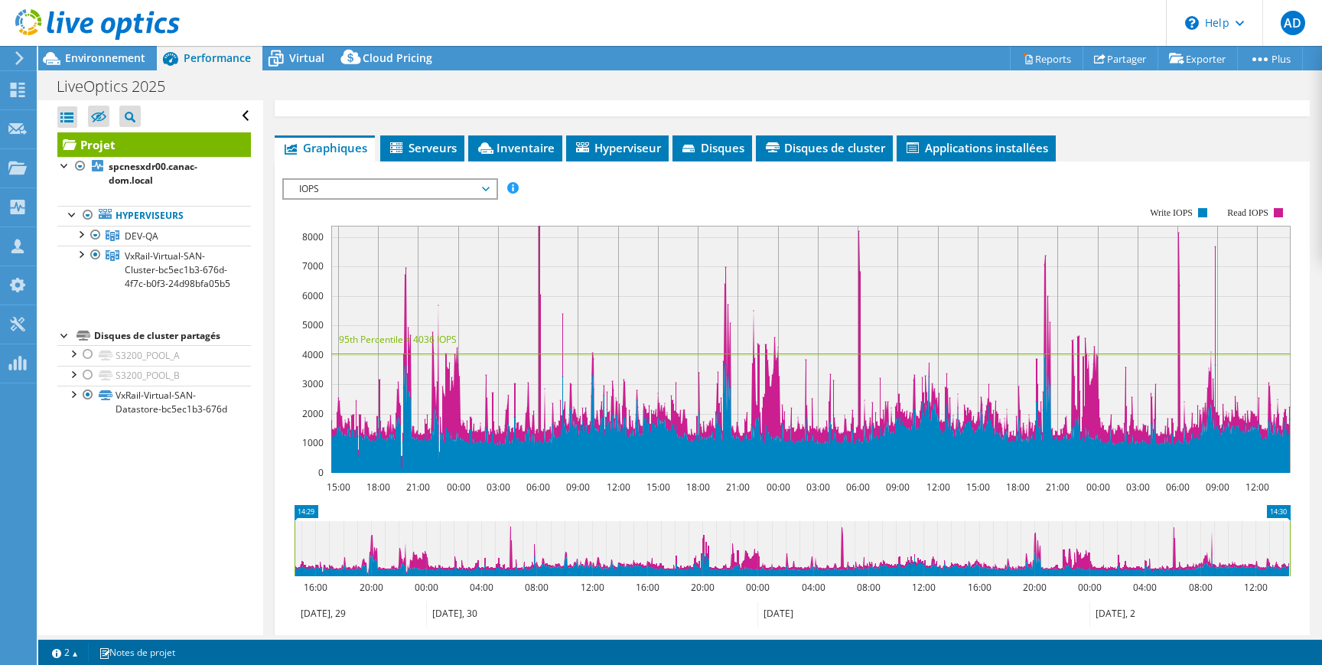
click at [467, 190] on span "IOPS" at bounding box center [389, 189] width 197 height 18
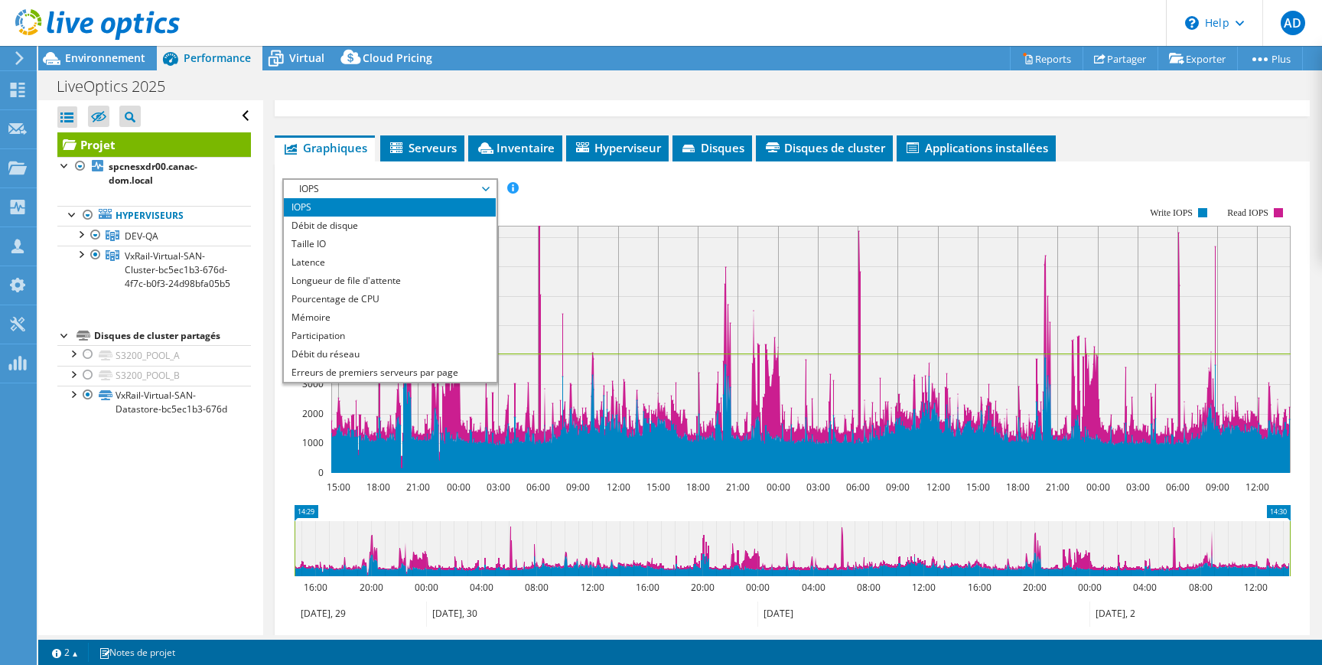
click at [572, 204] on rect at bounding box center [786, 340] width 1008 height 306
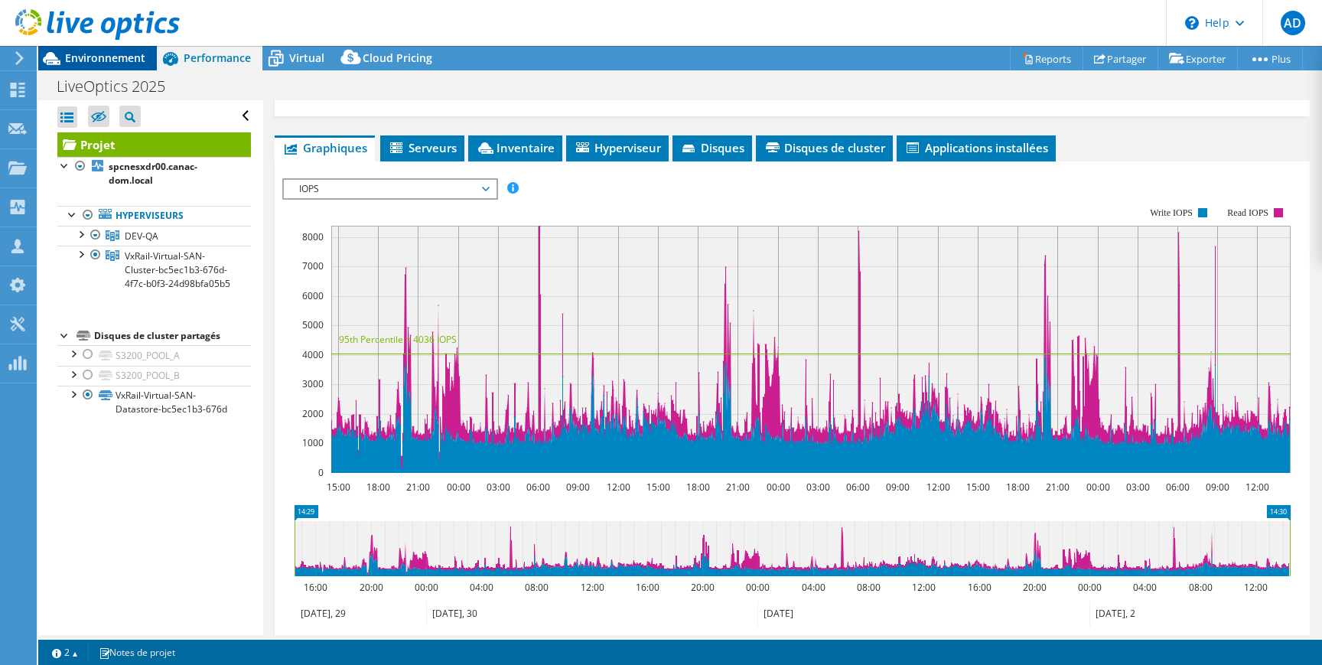
click at [115, 63] on span "Environnement" at bounding box center [105, 57] width 80 height 15
